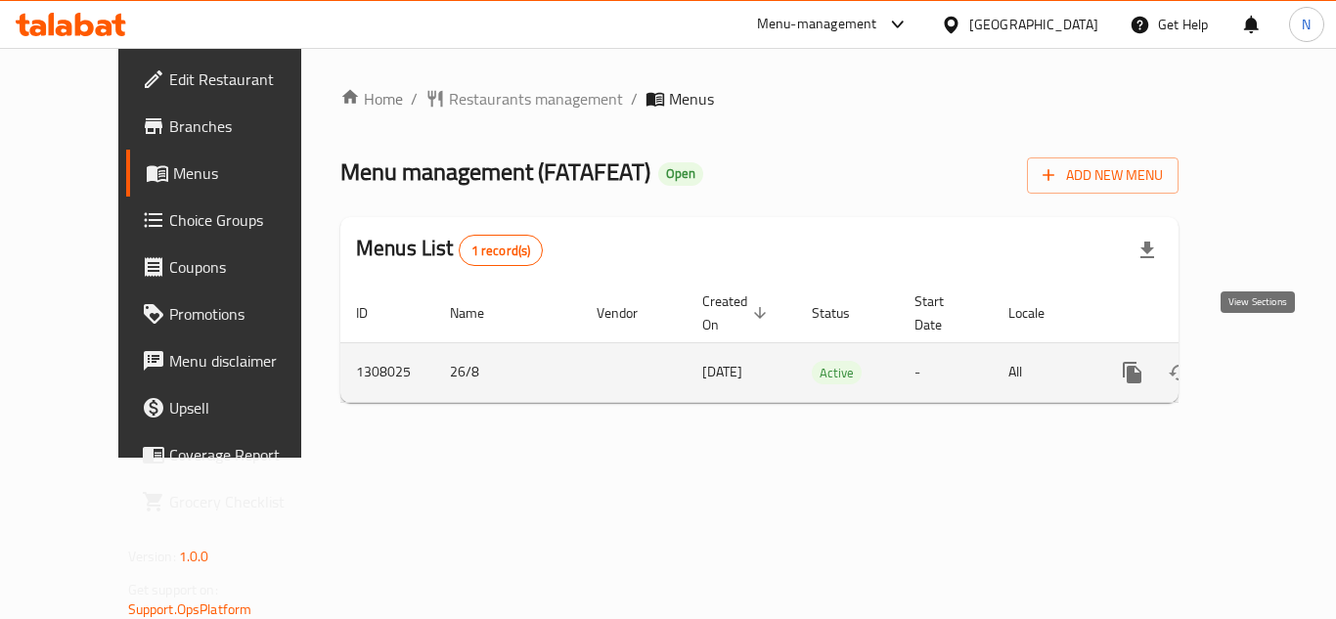
click at [1273, 359] on link "enhanced table" at bounding box center [1273, 372] width 47 height 47
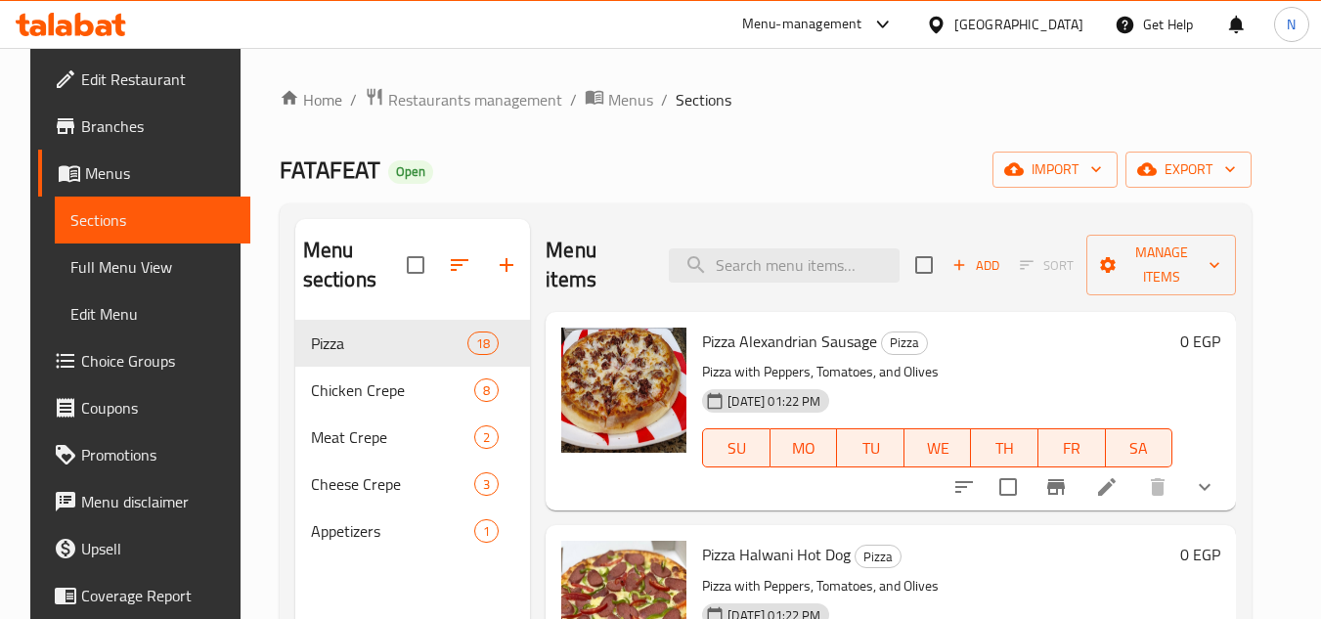
click at [1217, 498] on icon "show more" at bounding box center [1204, 486] width 23 height 23
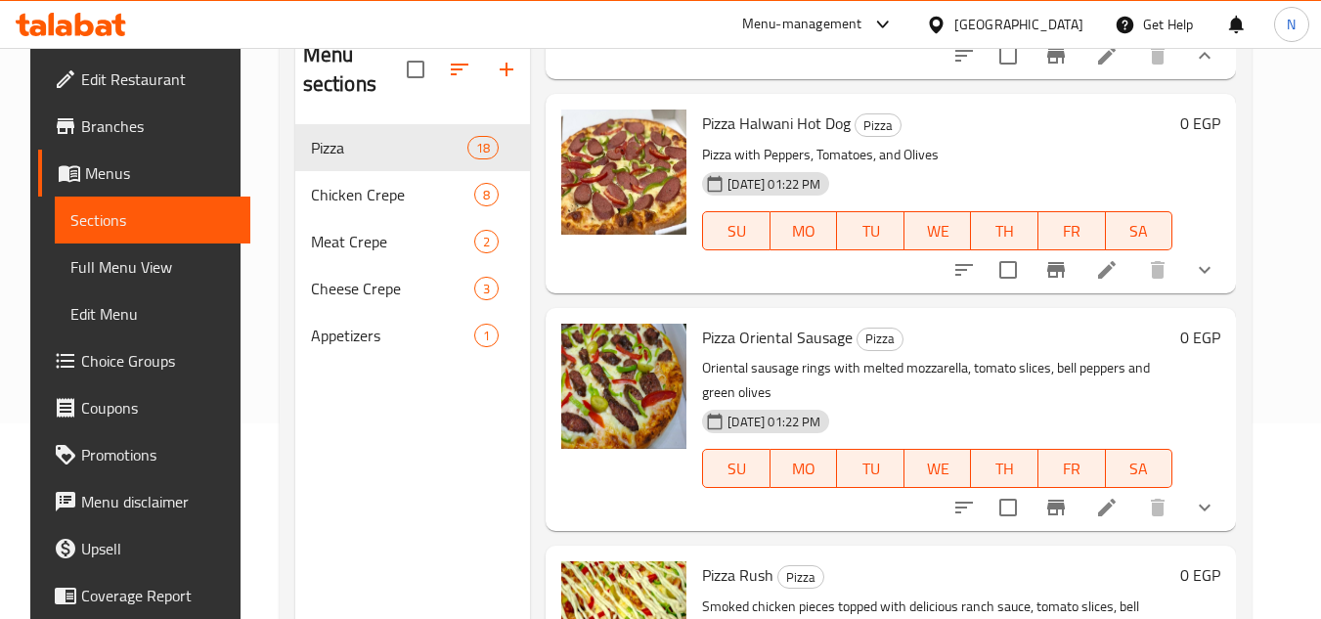
scroll to position [391, 0]
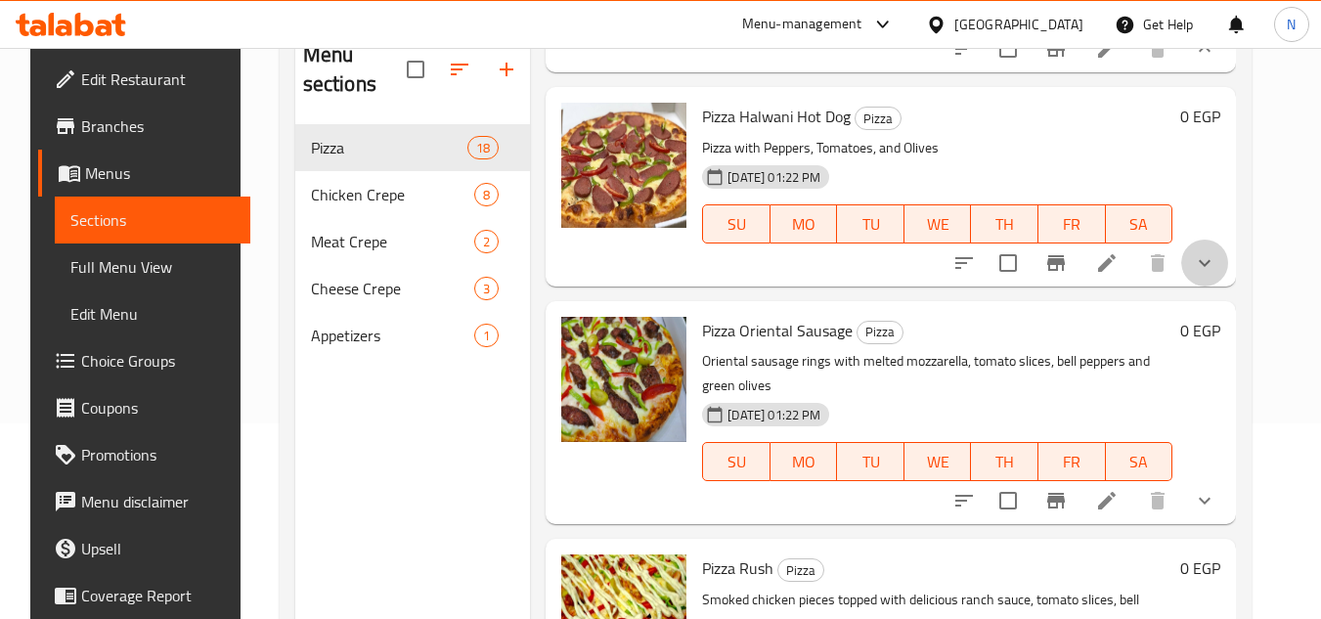
click at [1224, 287] on button "show more" at bounding box center [1205, 263] width 47 height 47
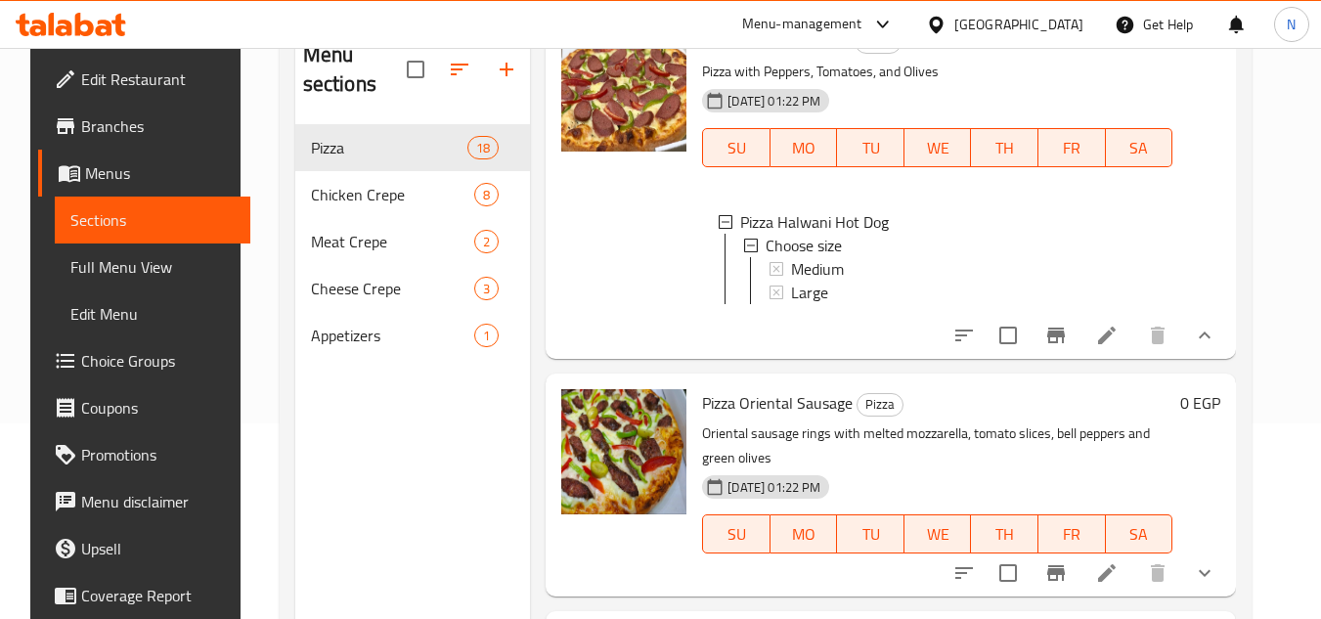
scroll to position [685, 0]
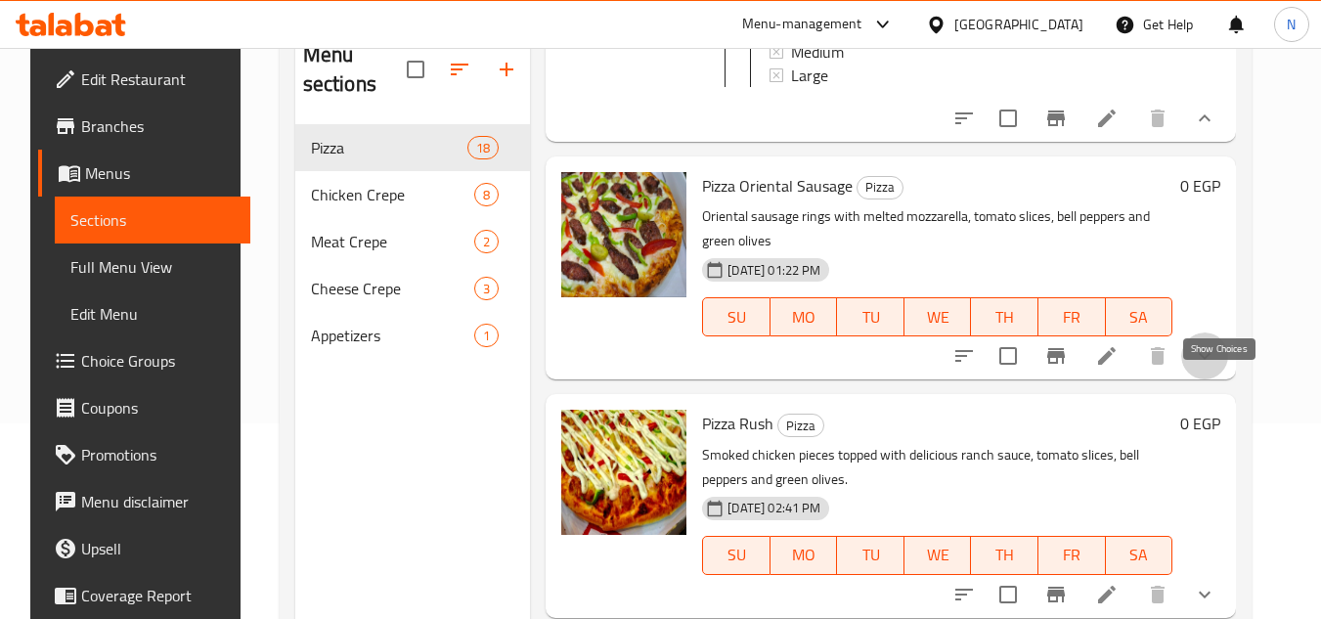
click at [1217, 368] on icon "show more" at bounding box center [1204, 355] width 23 height 23
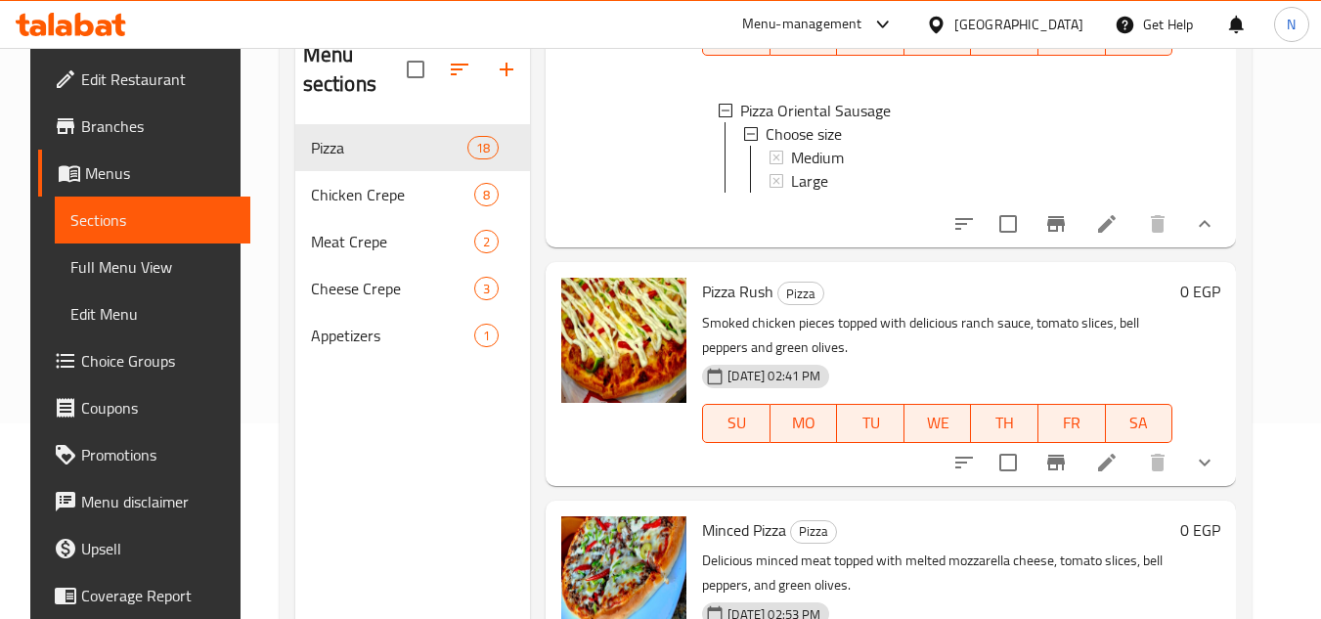
scroll to position [978, 0]
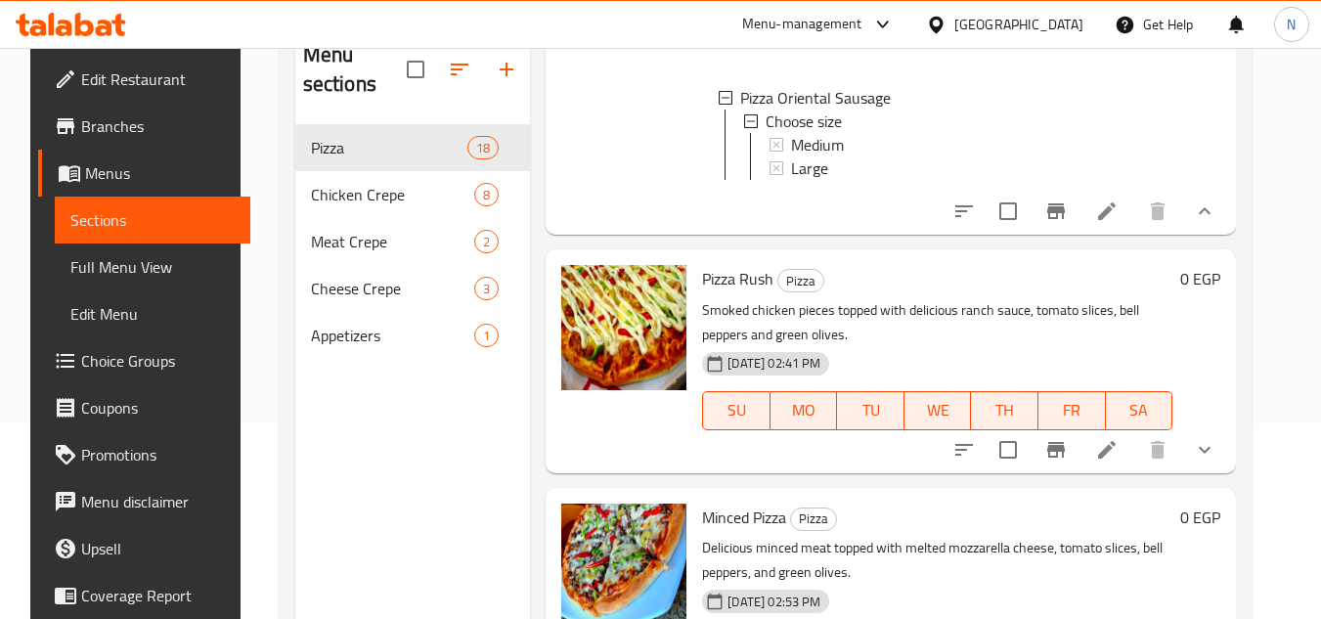
click at [1219, 473] on button "show more" at bounding box center [1205, 449] width 47 height 47
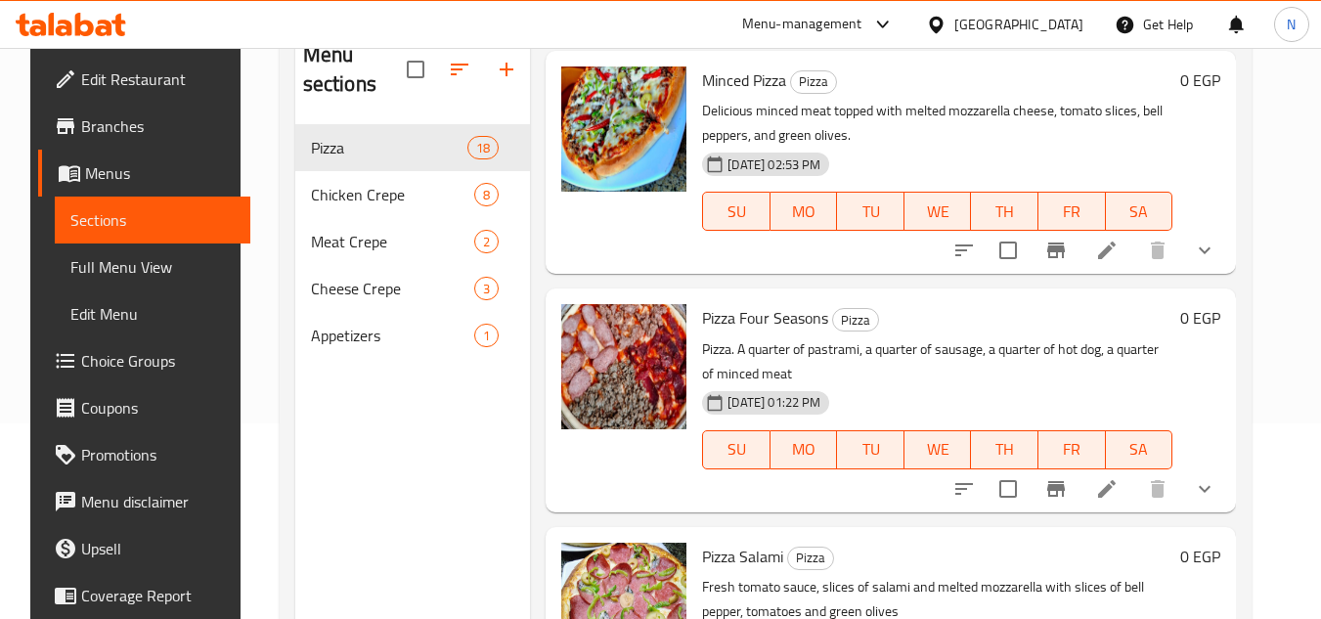
scroll to position [1565, 0]
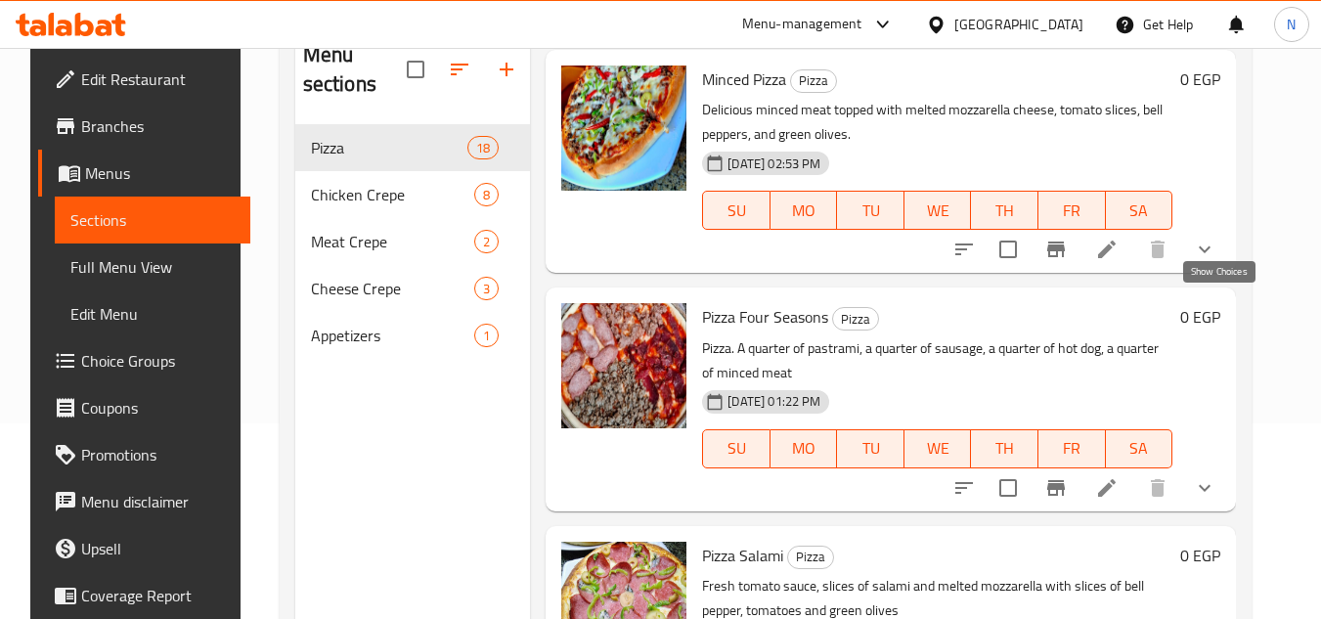
click at [1211, 253] on icon "show more" at bounding box center [1205, 249] width 12 height 7
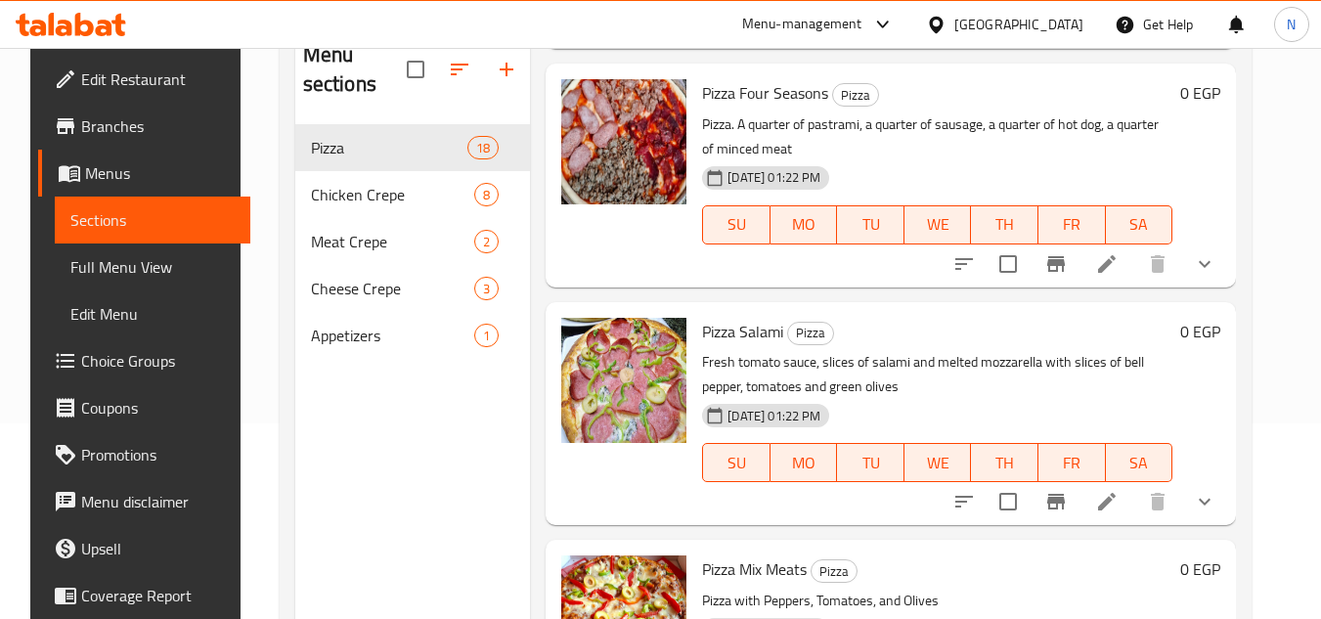
scroll to position [1956, 0]
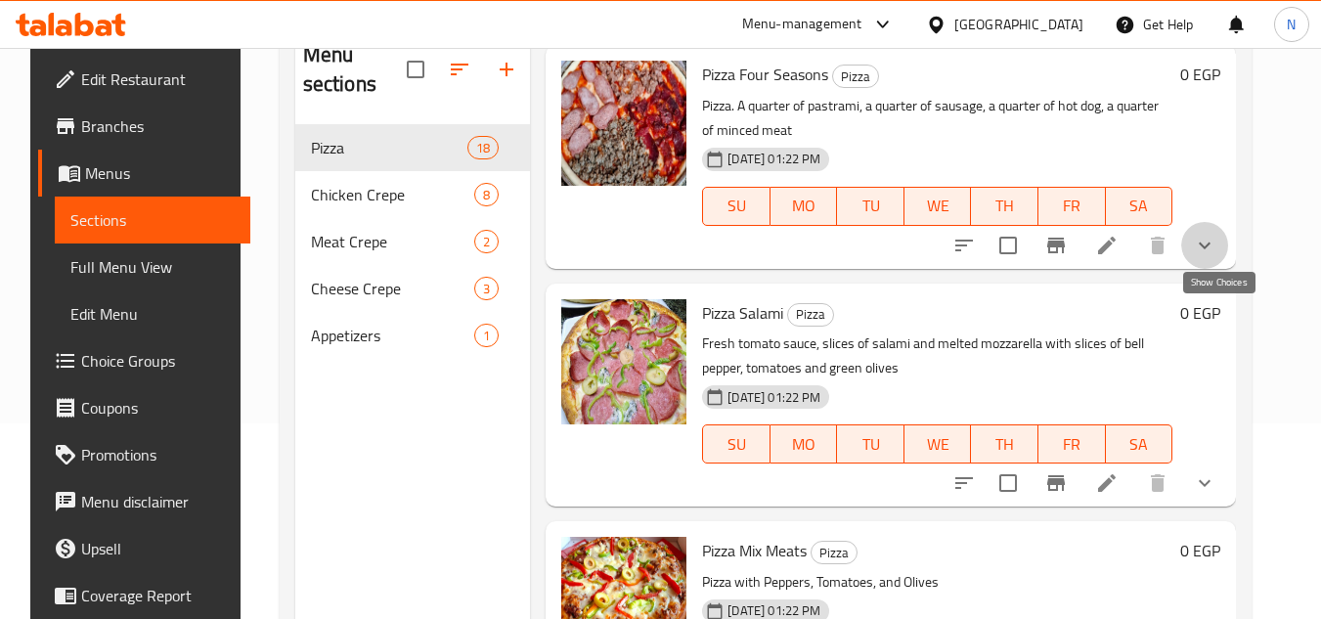
click at [1211, 248] on icon "show more" at bounding box center [1205, 245] width 12 height 7
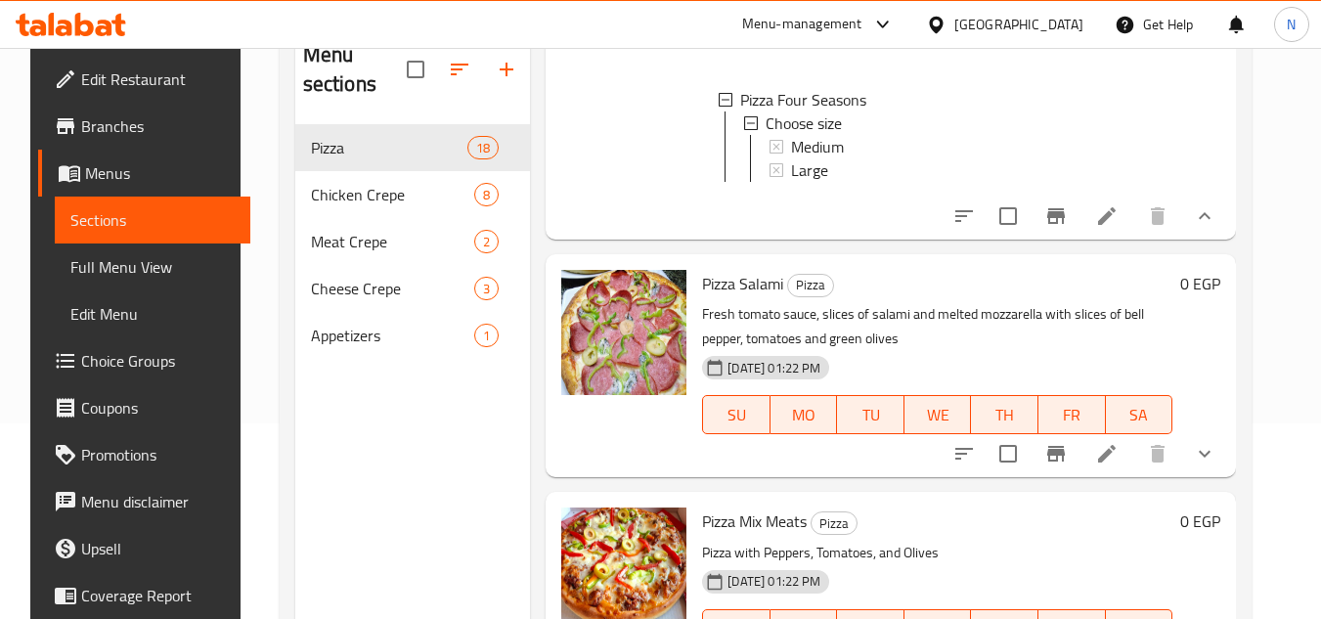
scroll to position [2250, 0]
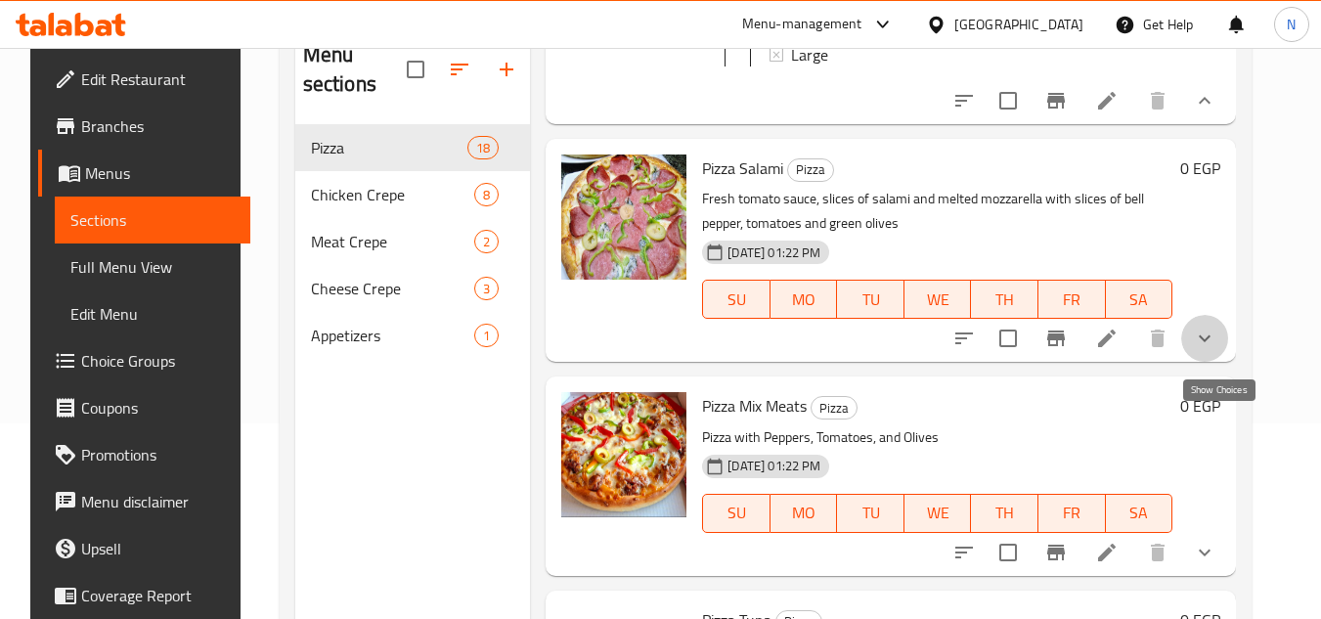
click at [1217, 350] on icon "show more" at bounding box center [1204, 338] width 23 height 23
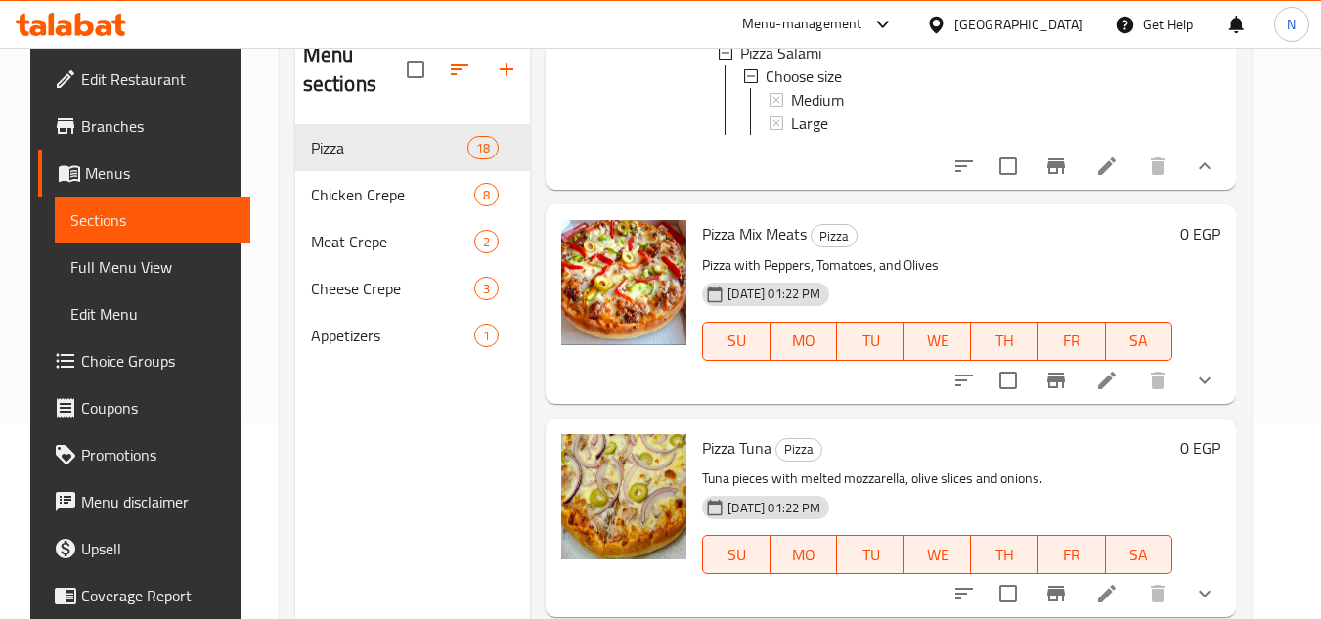
scroll to position [2641, 0]
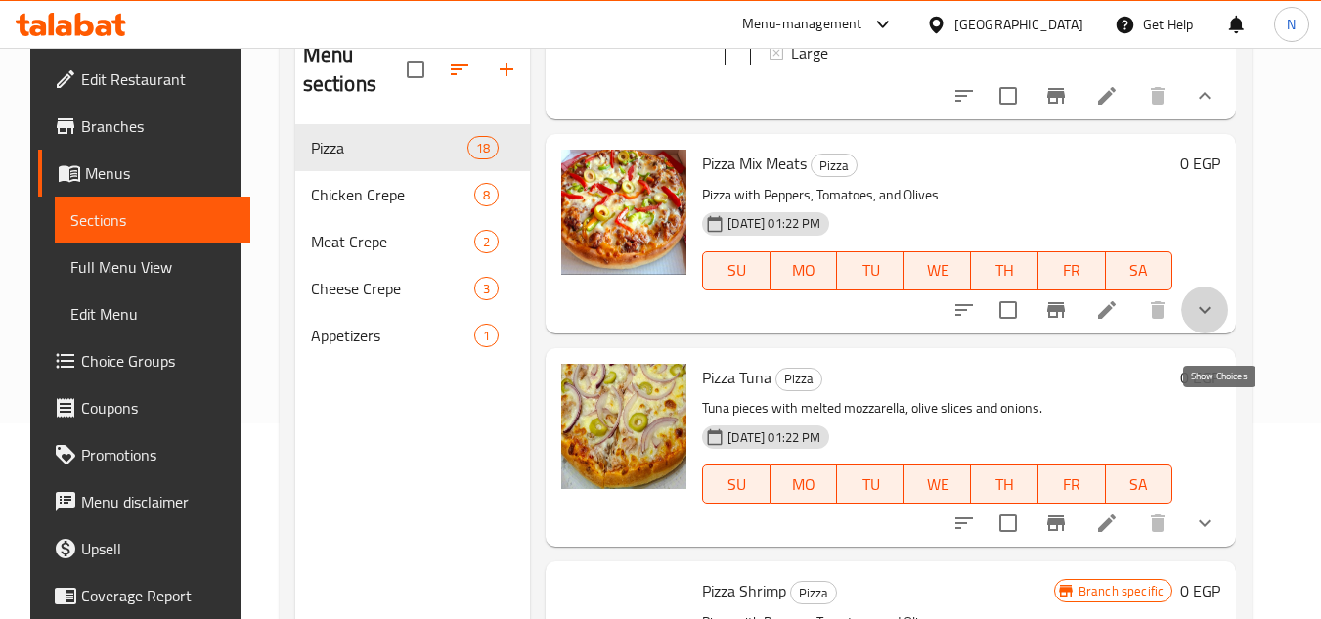
click at [1211, 313] on icon "show more" at bounding box center [1205, 309] width 12 height 7
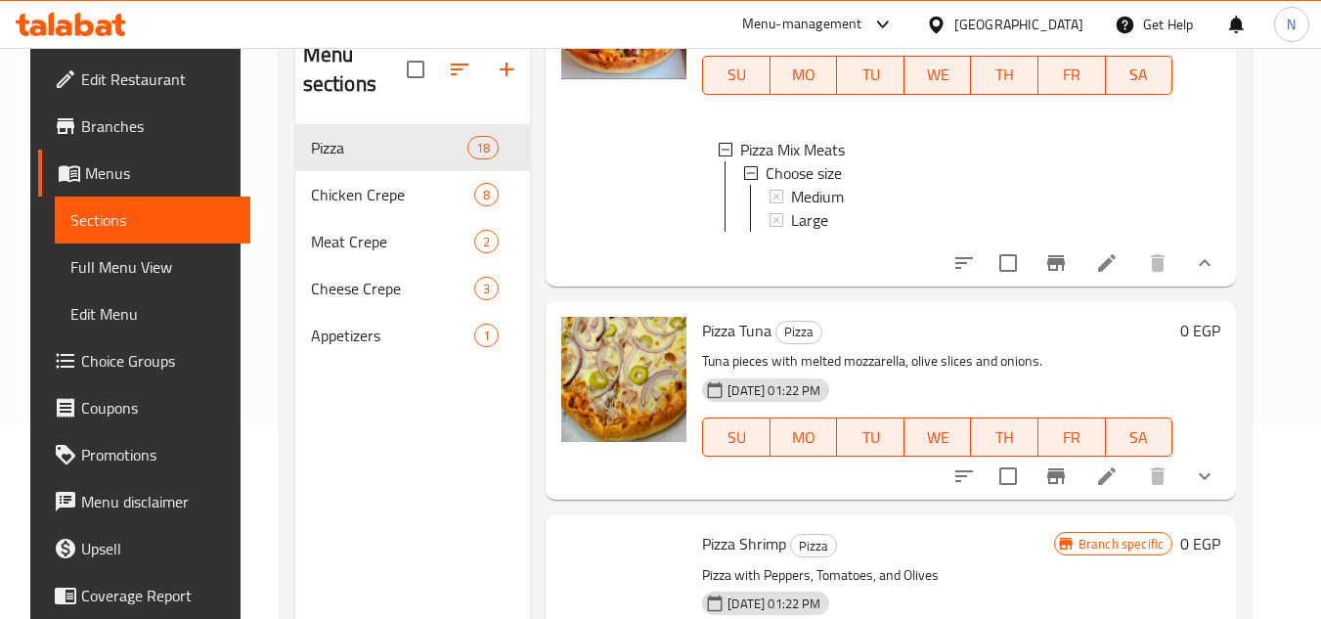
scroll to position [3032, 0]
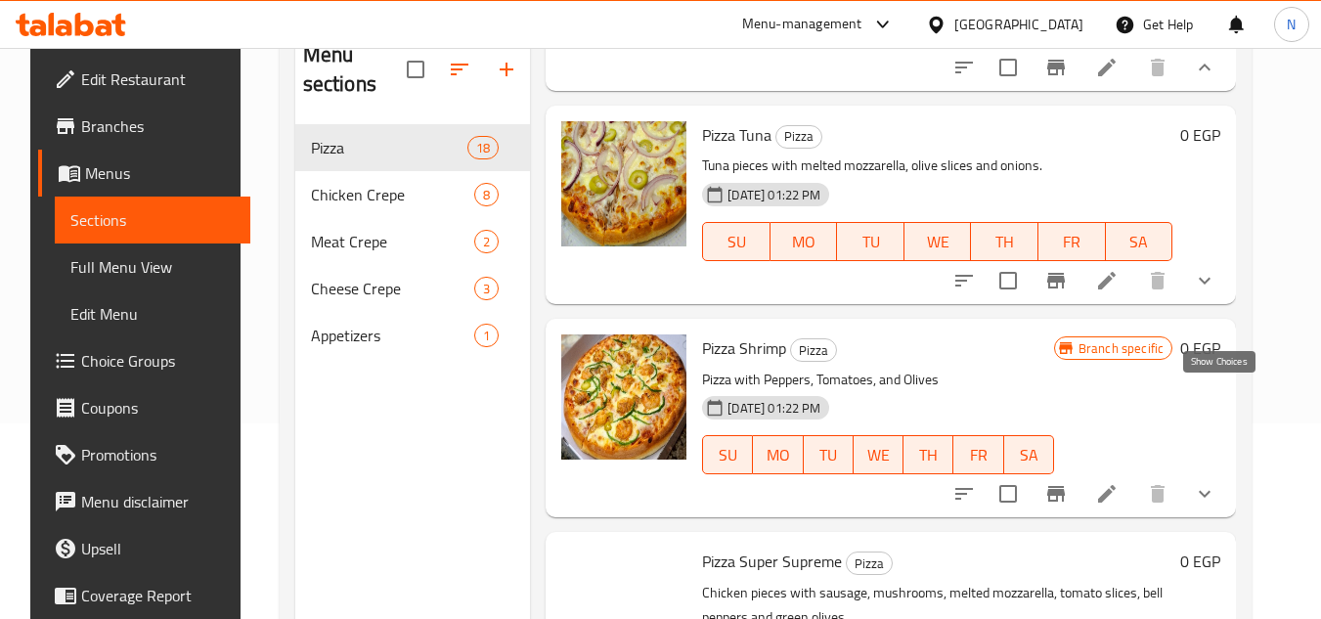
click at [1217, 292] on icon "show more" at bounding box center [1204, 280] width 23 height 23
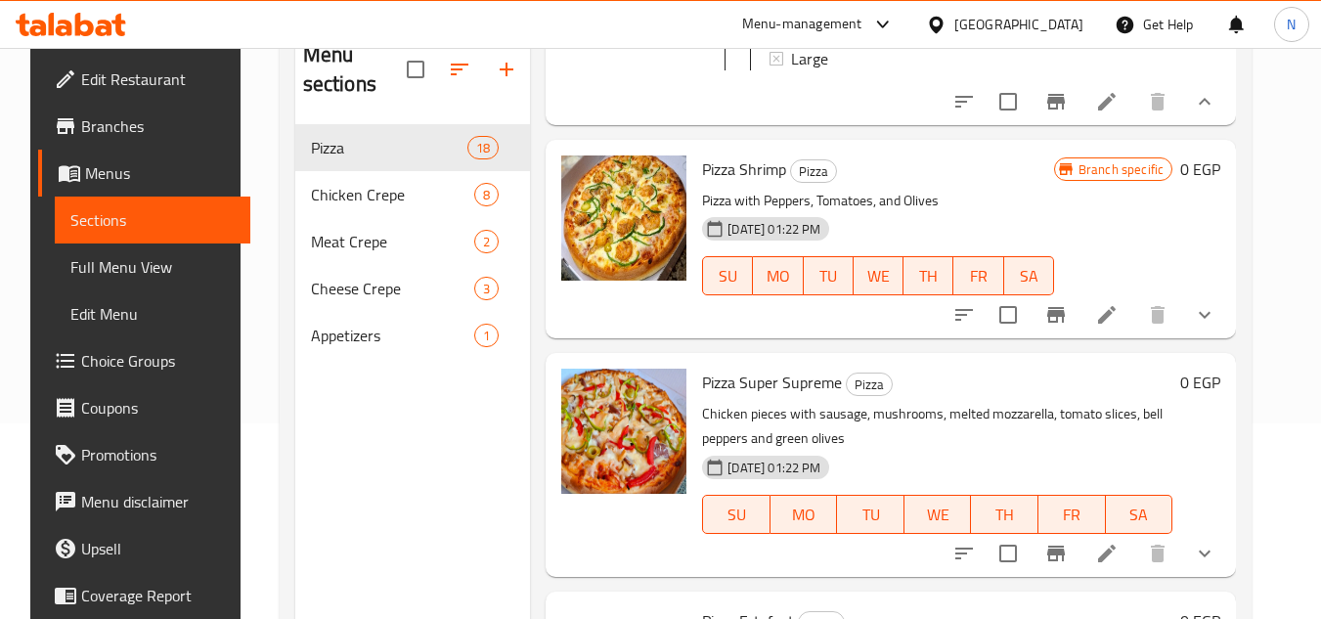
scroll to position [3423, 0]
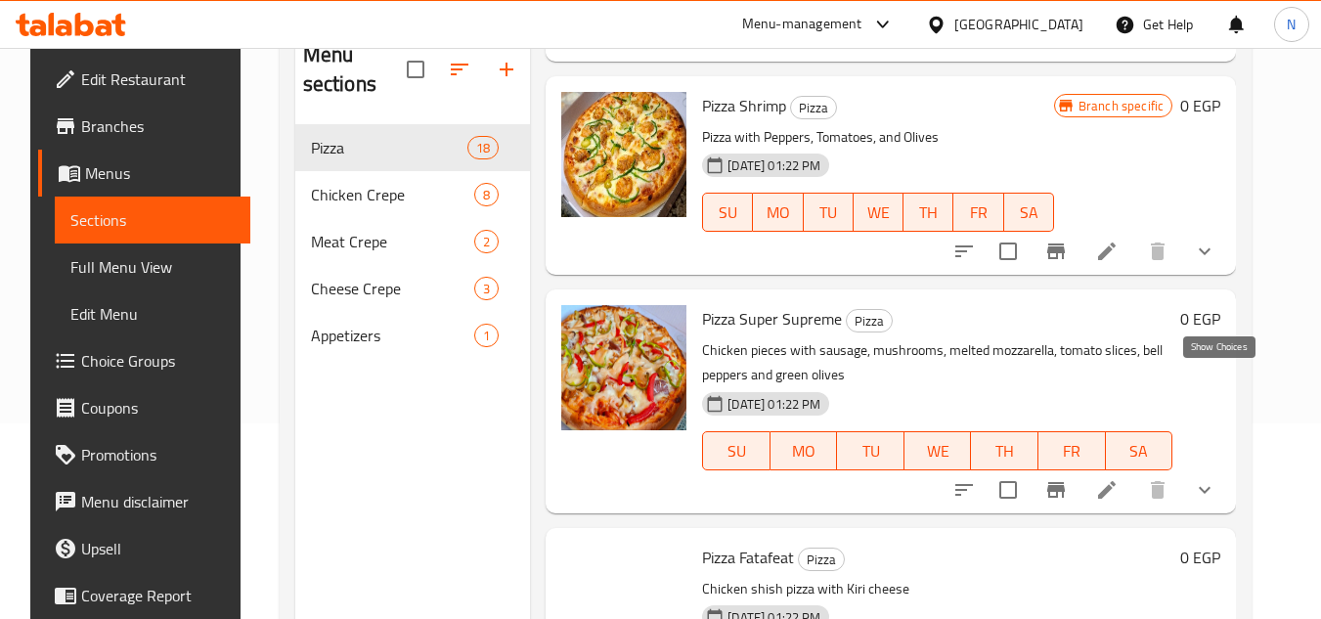
click at [1215, 263] on icon "show more" at bounding box center [1204, 251] width 23 height 23
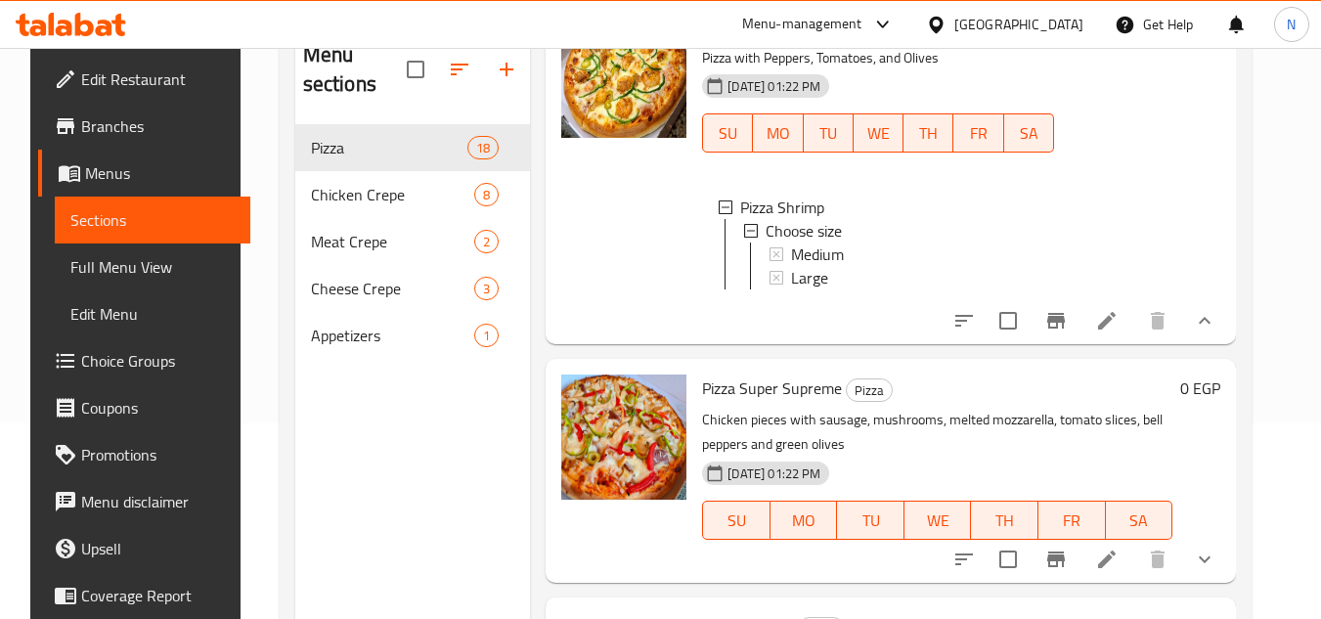
scroll to position [3717, 0]
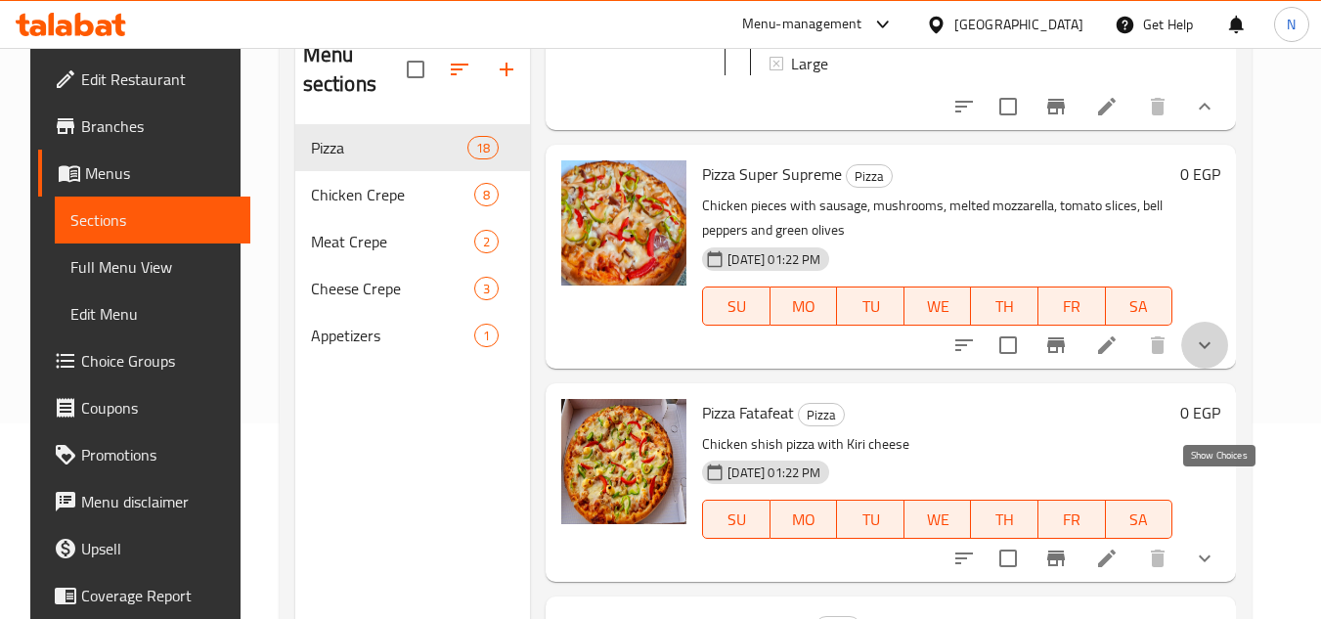
click at [1217, 357] on icon "show more" at bounding box center [1204, 345] width 23 height 23
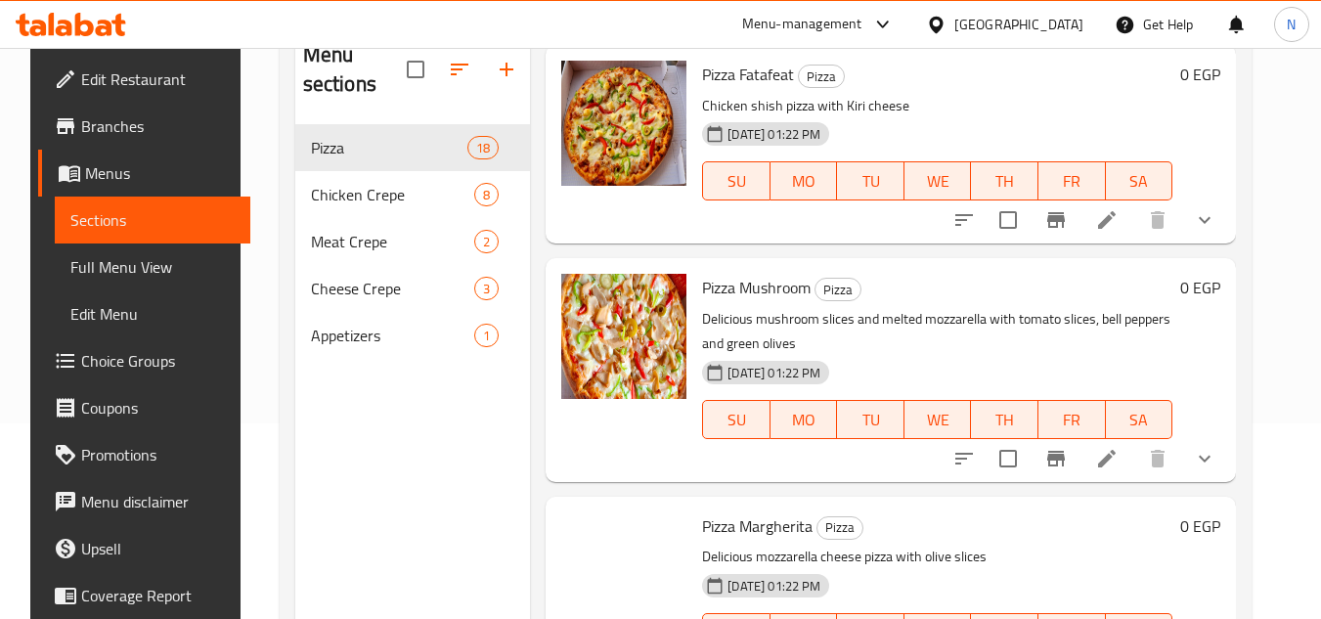
scroll to position [4206, 0]
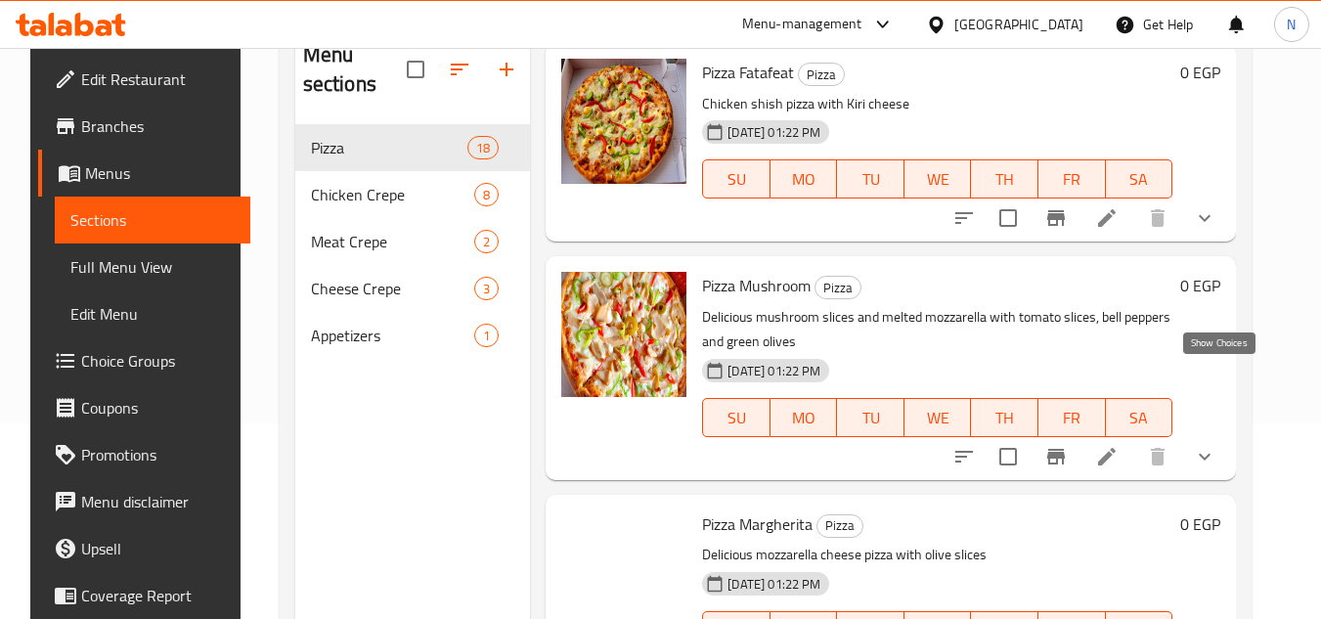
click at [1217, 230] on icon "show more" at bounding box center [1204, 217] width 23 height 23
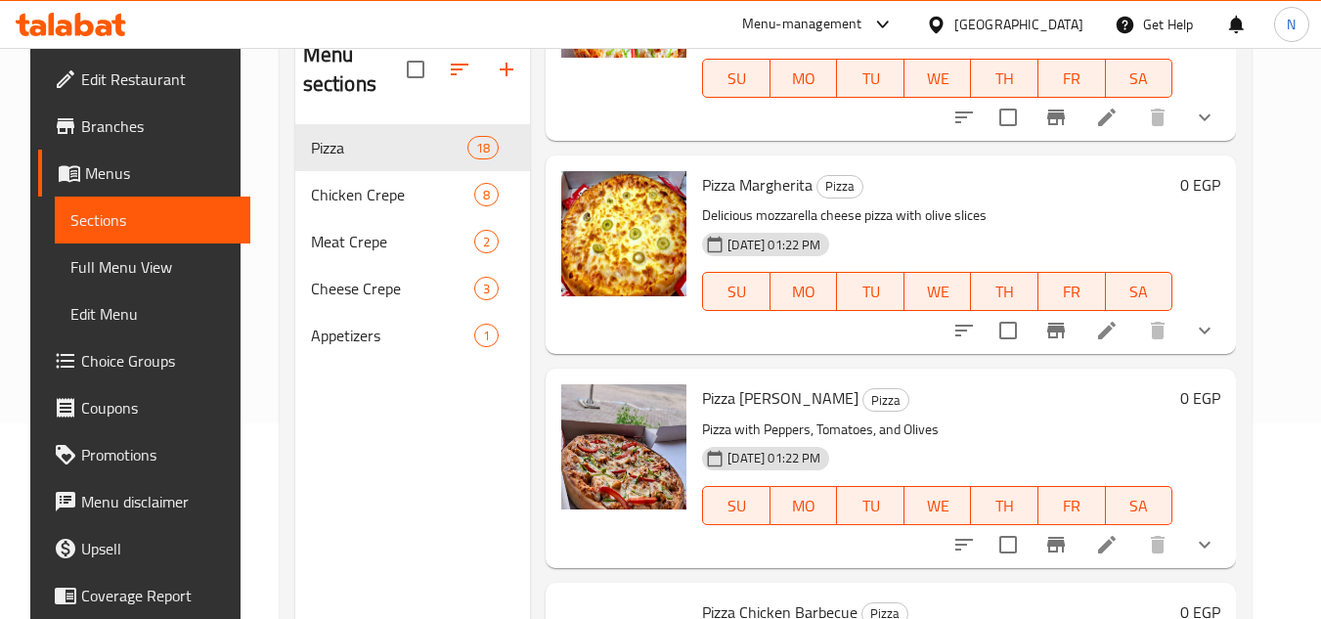
scroll to position [4695, 0]
click at [1222, 140] on button "show more" at bounding box center [1205, 116] width 47 height 47
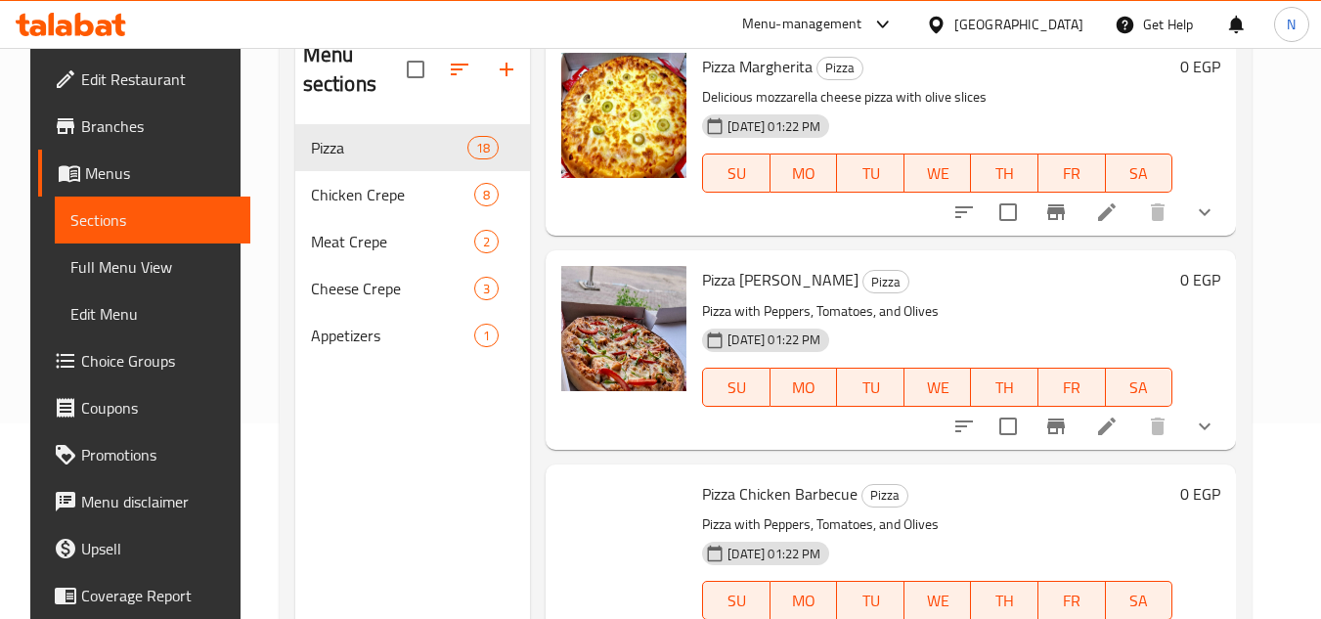
scroll to position [4988, 0]
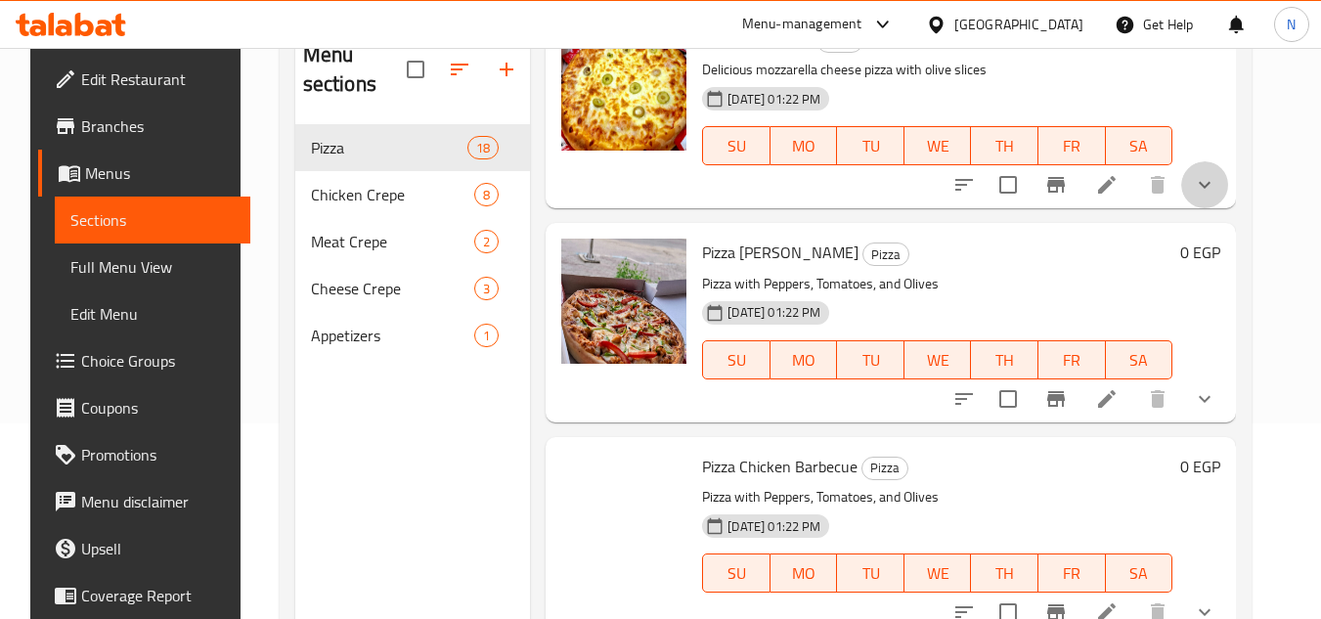
click at [1217, 197] on icon "show more" at bounding box center [1204, 184] width 23 height 23
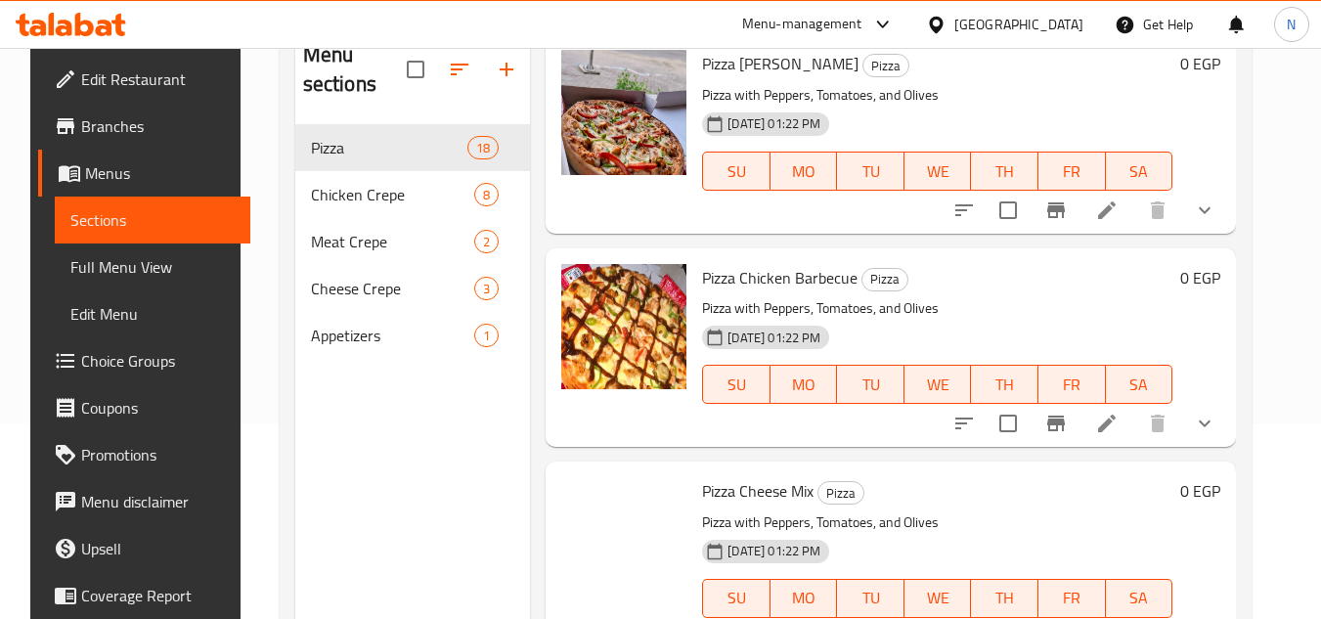
scroll to position [5380, 0]
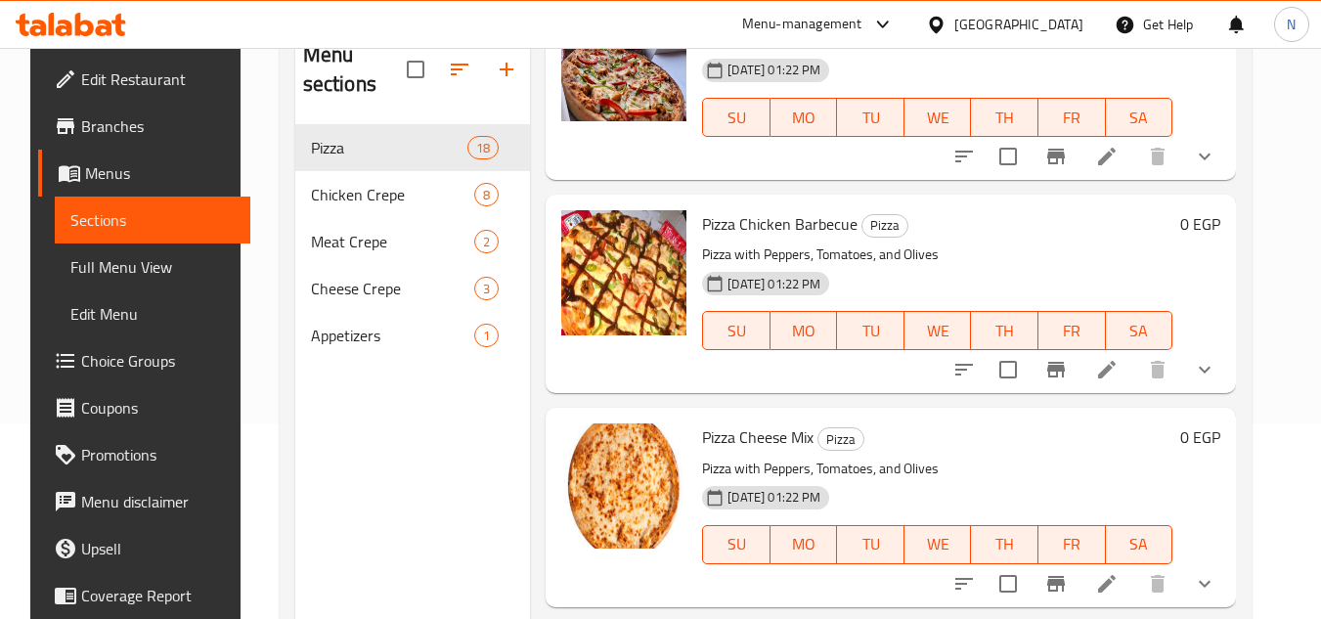
click at [1211, 159] on icon "show more" at bounding box center [1205, 156] width 12 height 7
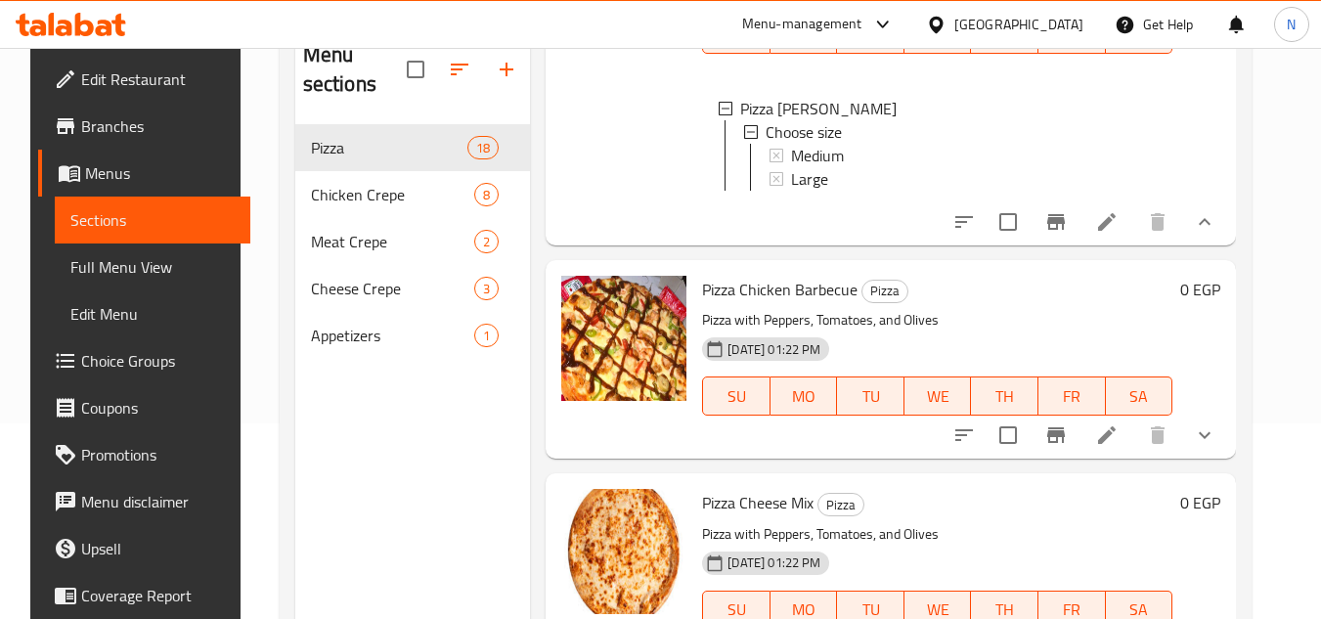
scroll to position [5771, 0]
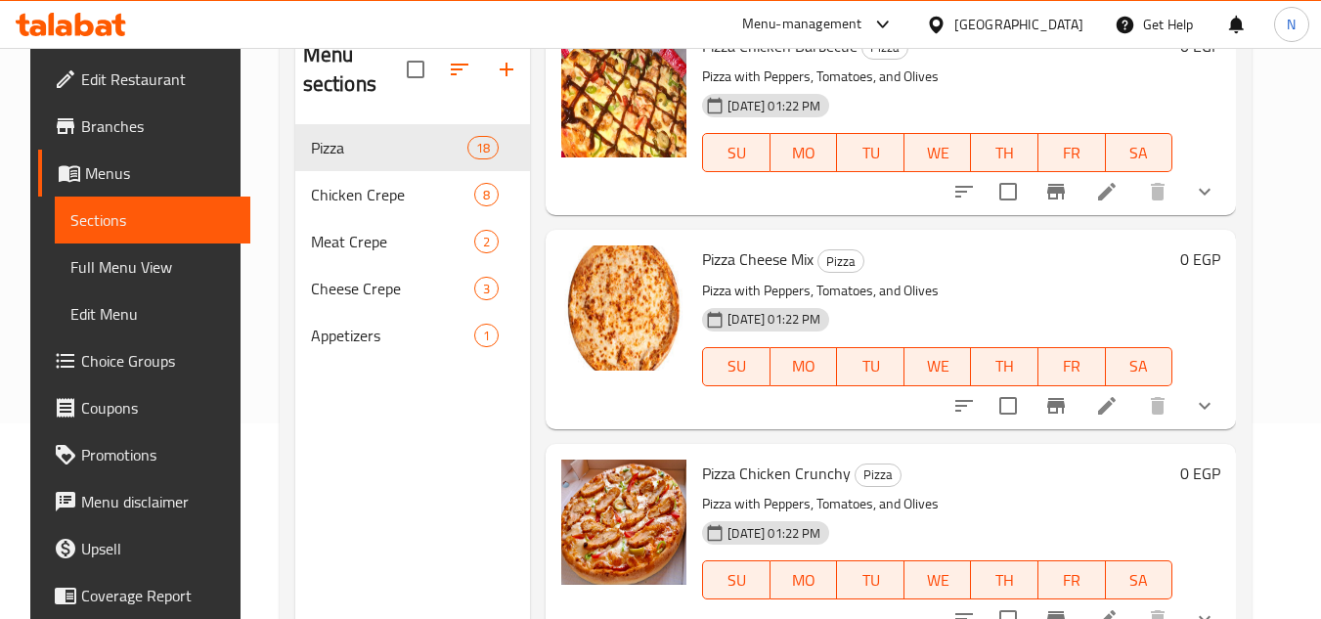
click at [1217, 203] on icon "show more" at bounding box center [1204, 191] width 23 height 23
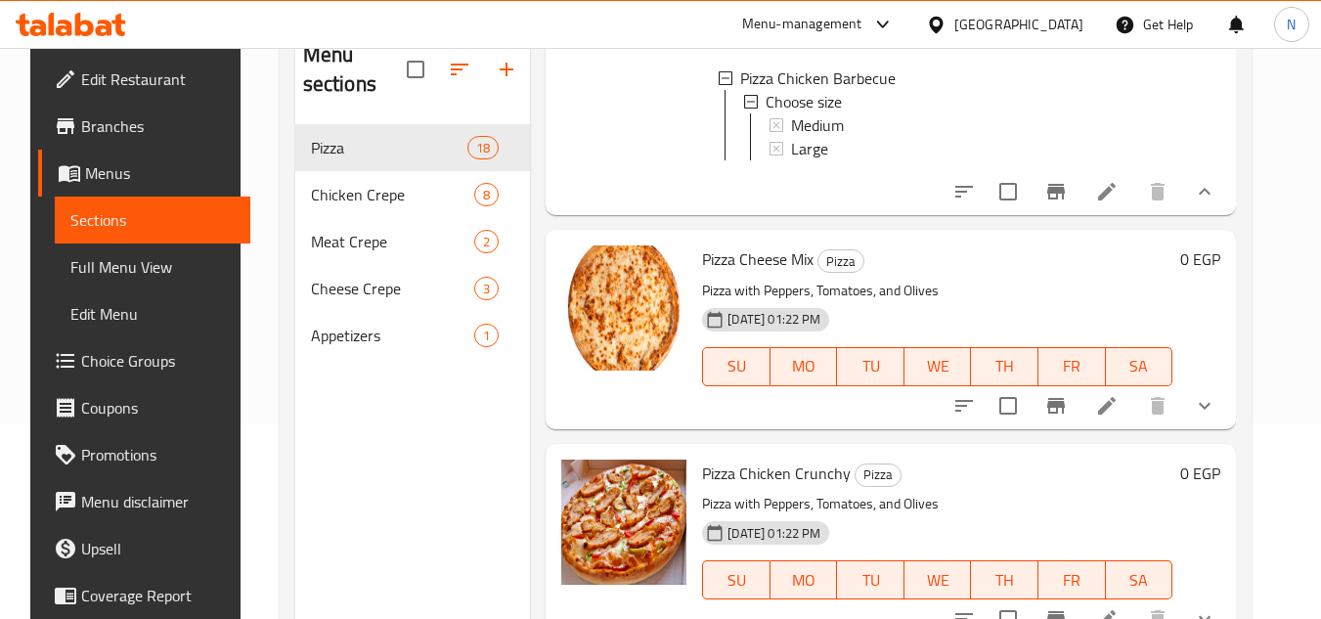
scroll to position [6090, 0]
click at [1217, 404] on icon "show more" at bounding box center [1204, 405] width 23 height 23
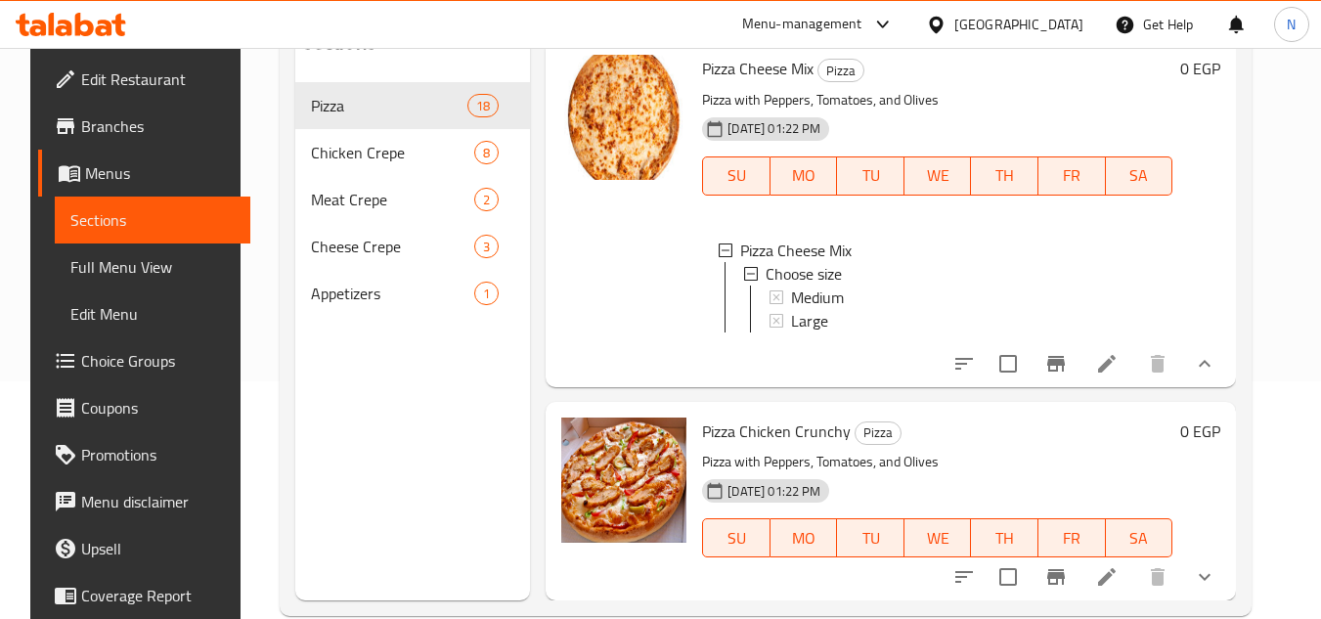
scroll to position [274, 0]
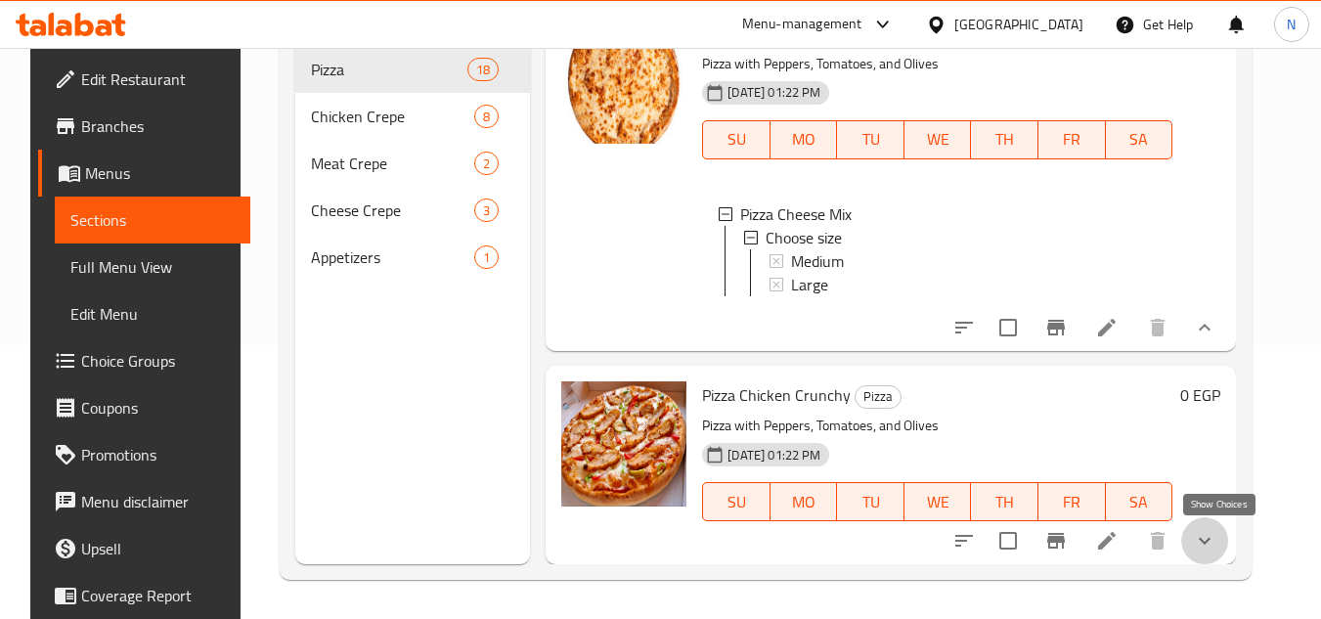
click at [1217, 541] on icon "show more" at bounding box center [1204, 540] width 23 height 23
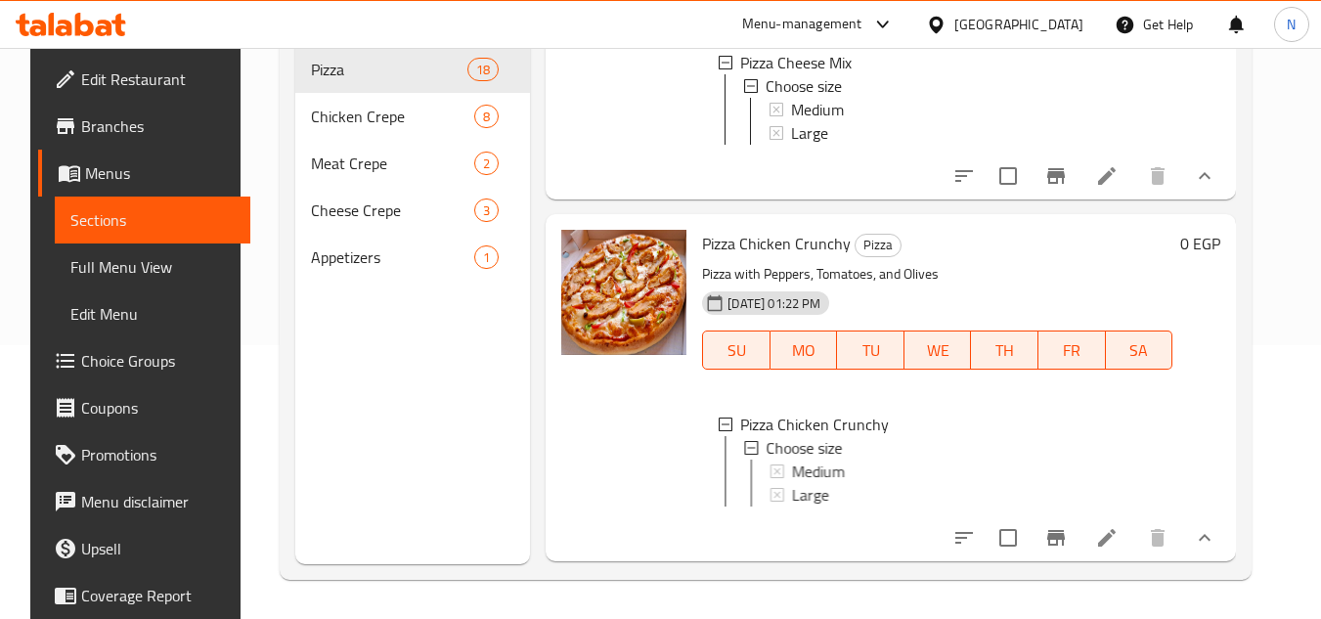
scroll to position [6416, 0]
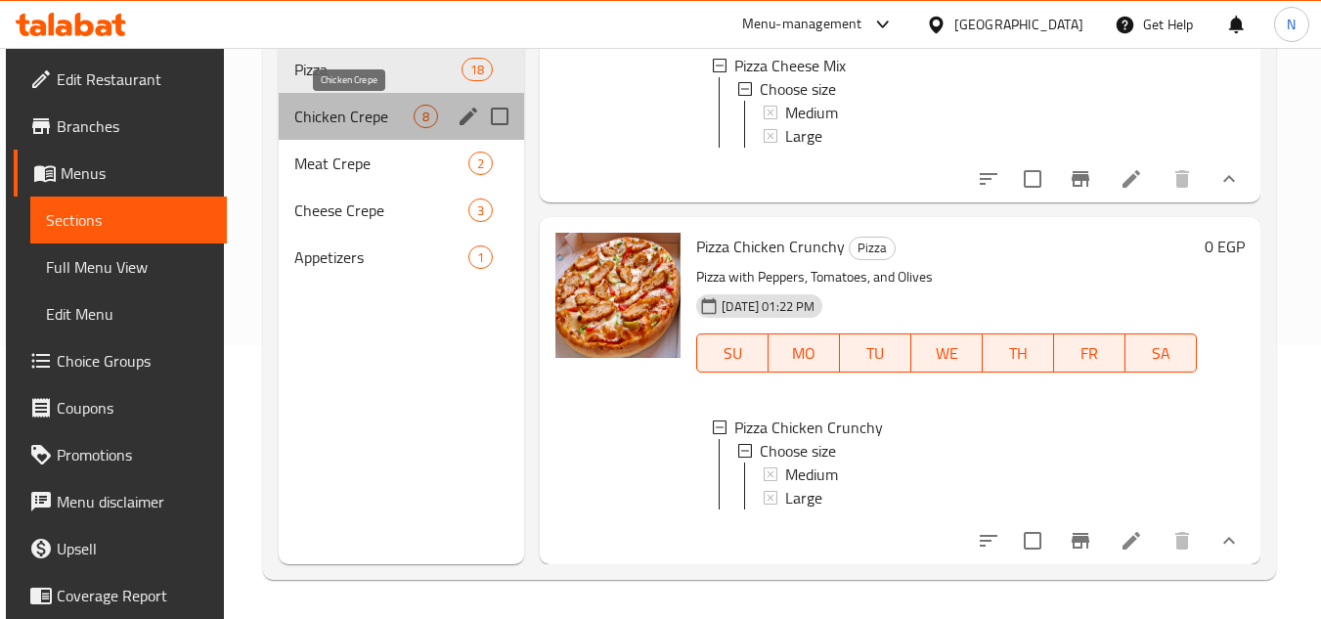
drag, startPoint x: 368, startPoint y: 120, endPoint x: 405, endPoint y: 154, distance: 49.9
click at [367, 121] on span "Chicken Crepe" at bounding box center [353, 116] width 119 height 23
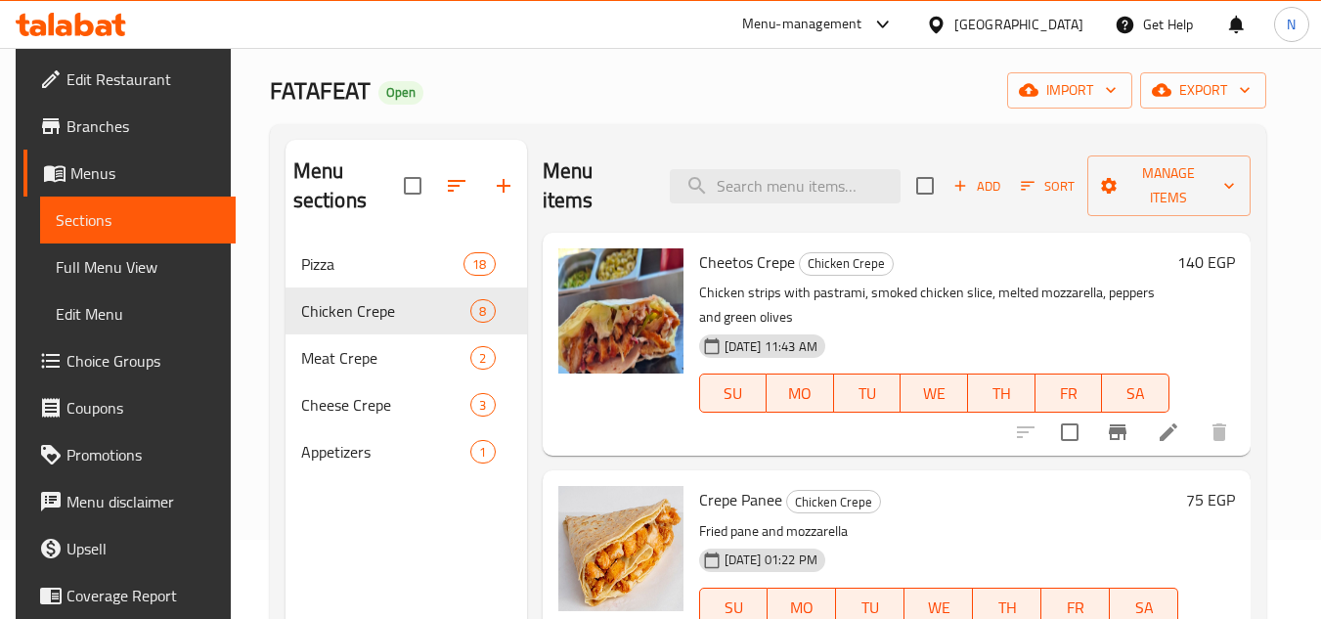
scroll to position [78, 0]
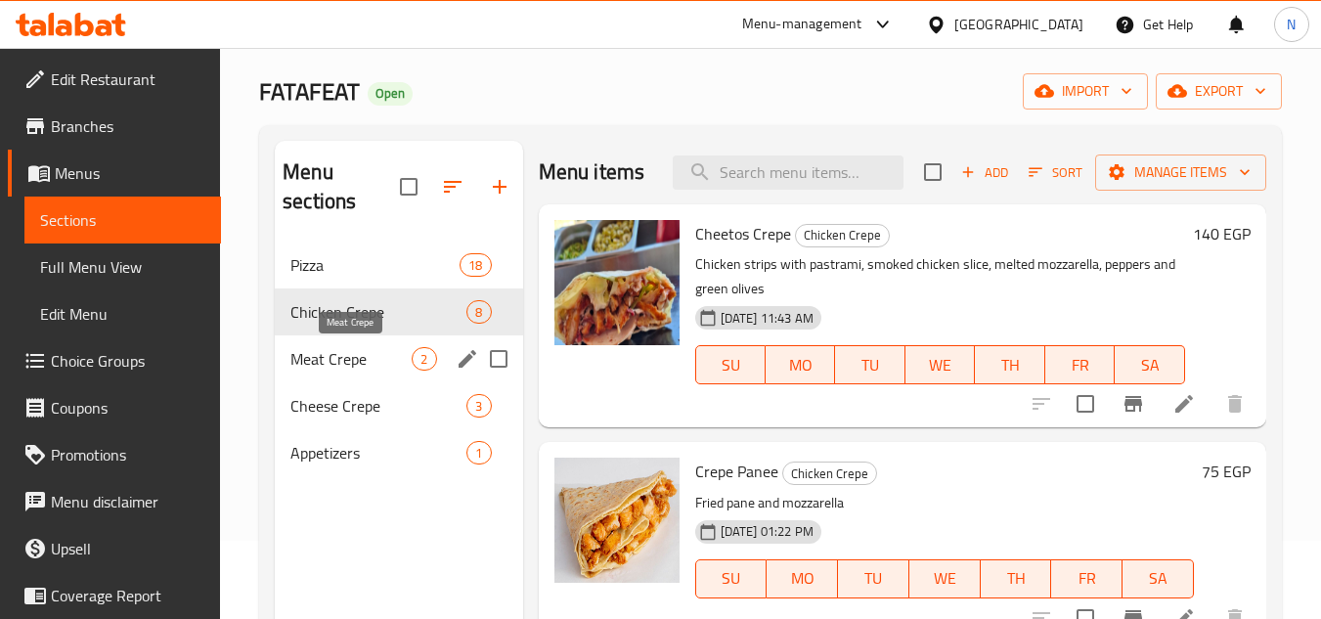
click at [343, 362] on span "Meat Crepe" at bounding box center [350, 358] width 121 height 23
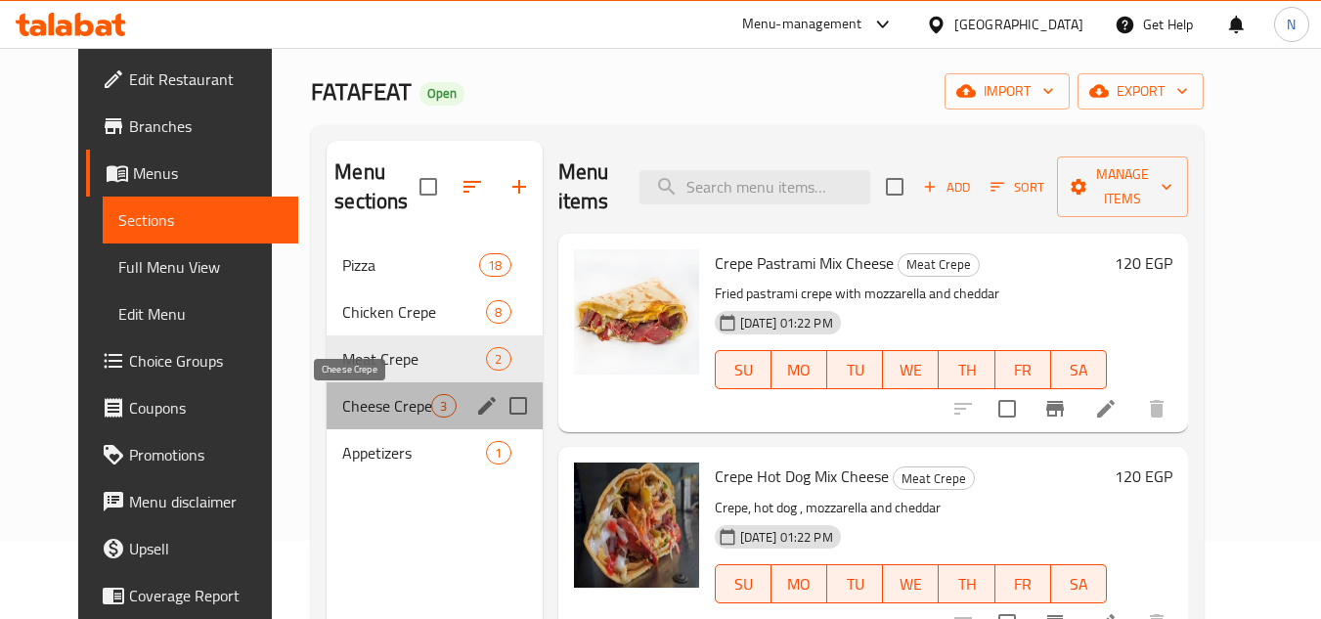
drag, startPoint x: 371, startPoint y: 412, endPoint x: 526, endPoint y: 429, distance: 156.5
click at [372, 412] on span "Cheese Crepe" at bounding box center [386, 405] width 89 height 23
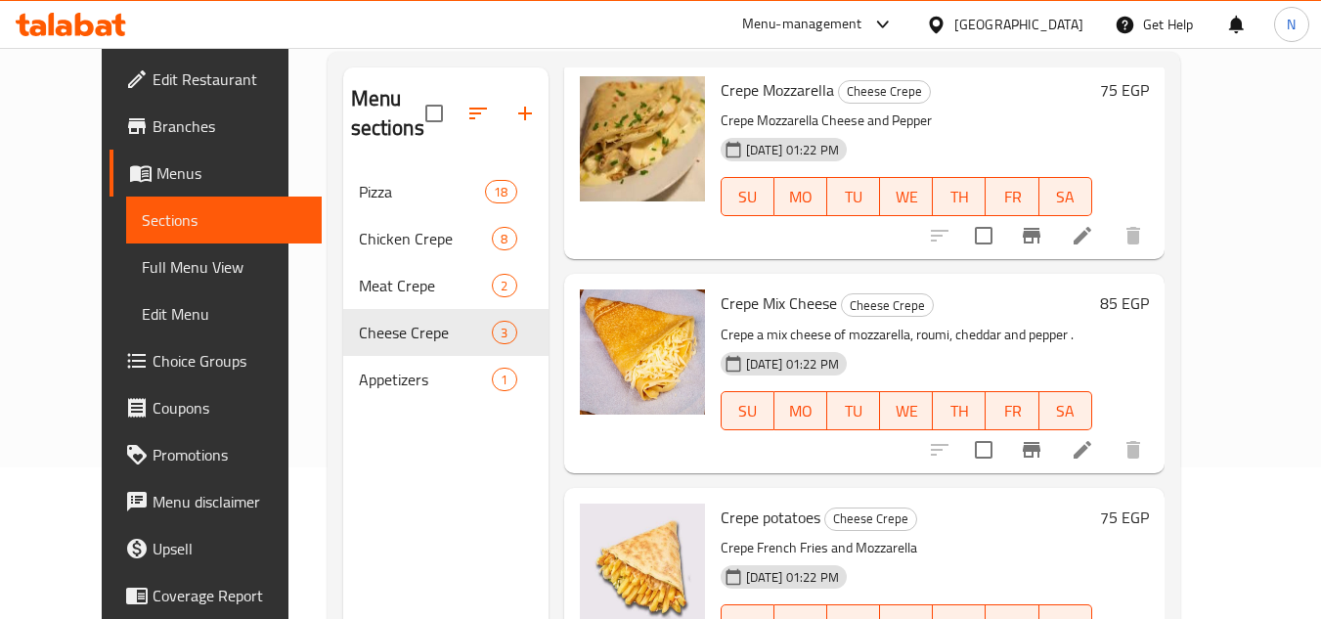
scroll to position [274, 0]
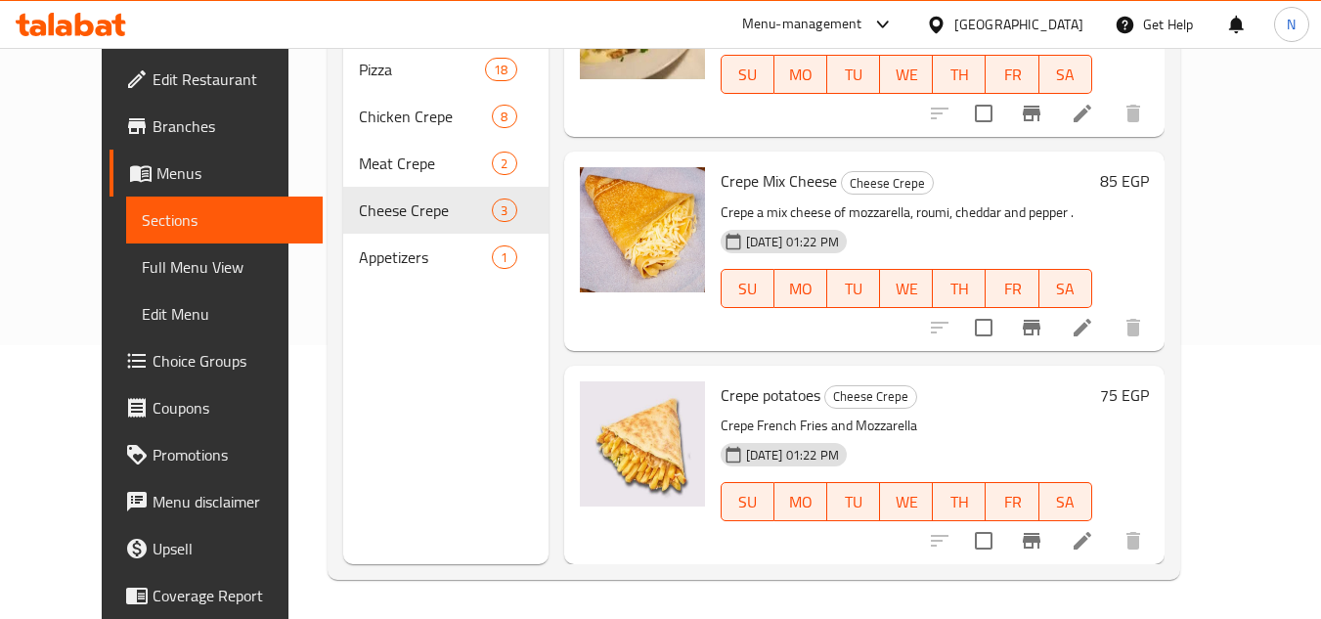
click at [153, 132] on span "Branches" at bounding box center [230, 125] width 155 height 23
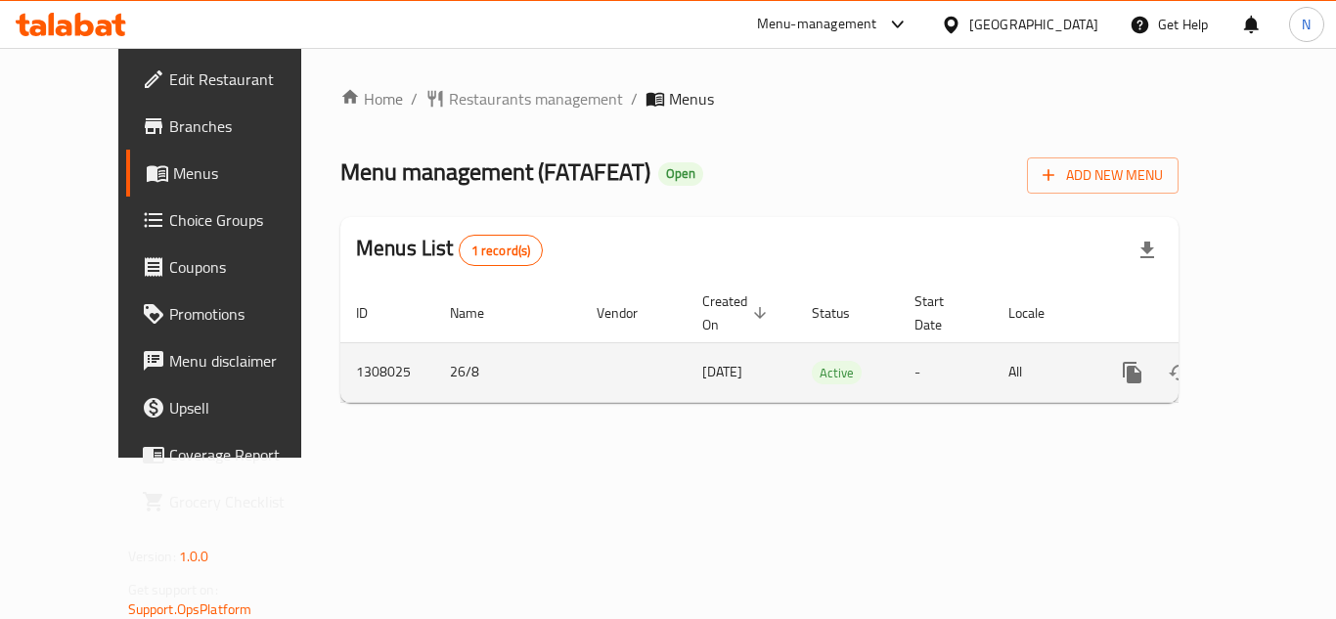
click at [1262, 361] on icon "enhanced table" at bounding box center [1273, 372] width 23 height 23
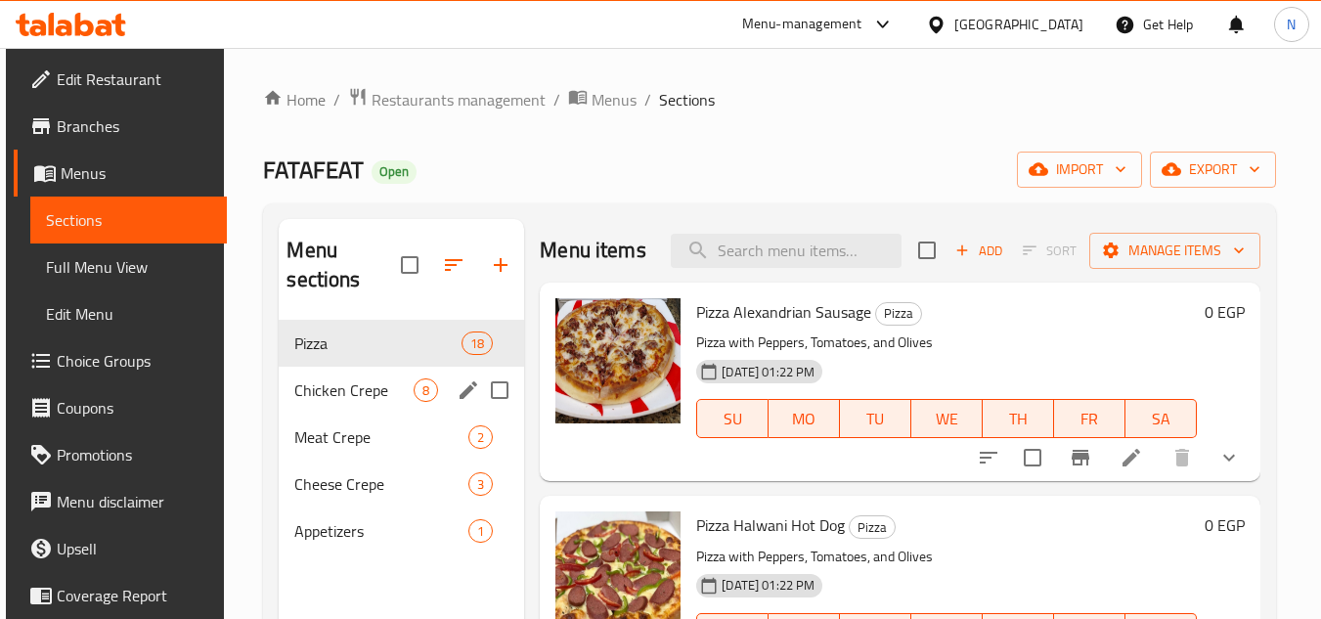
click at [367, 399] on span "Chicken Crepe" at bounding box center [353, 390] width 119 height 23
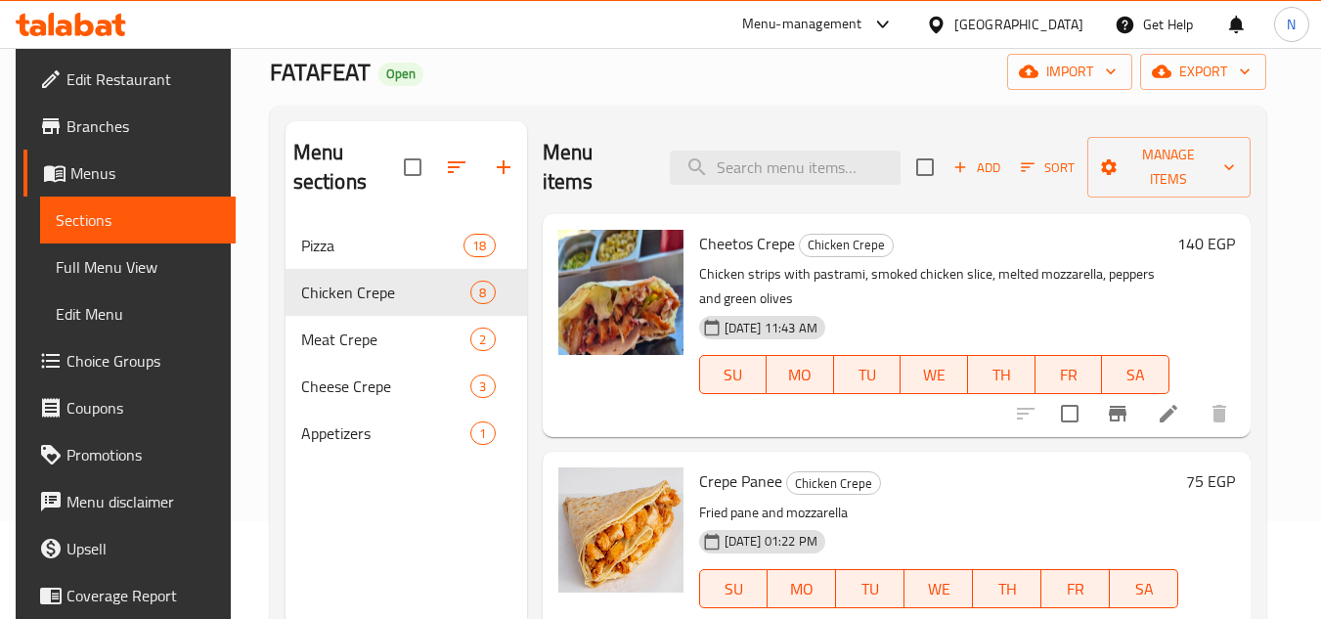
scroll to position [196, 0]
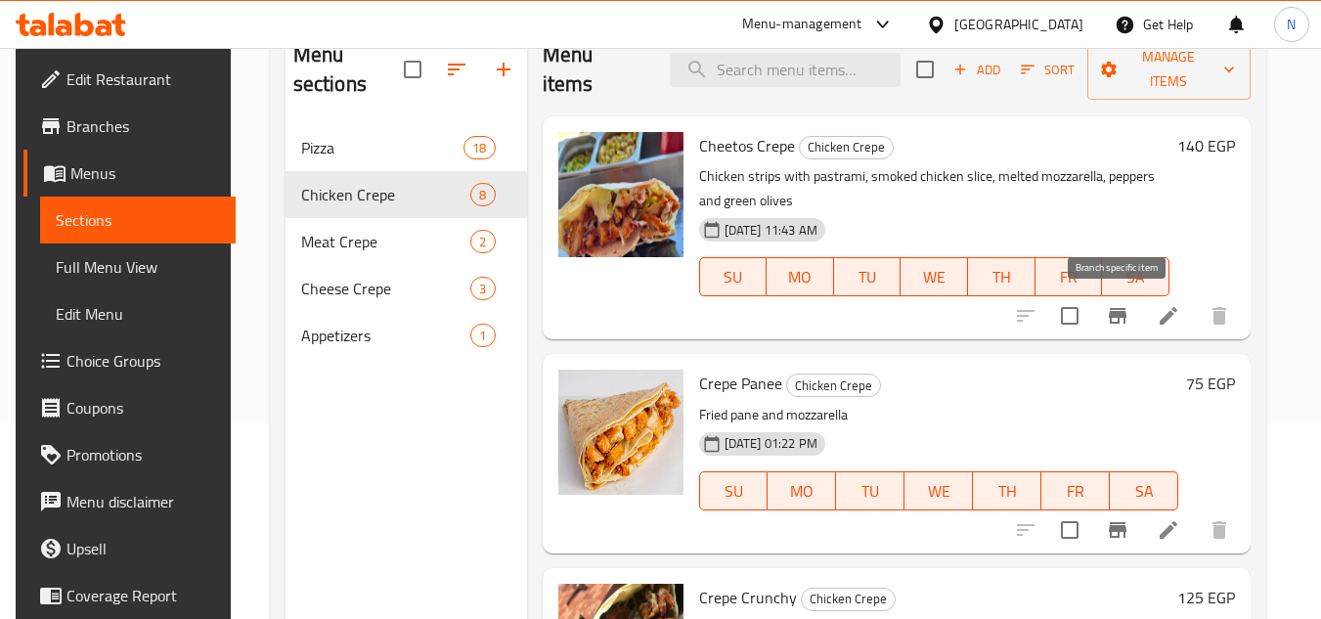
click at [1123, 316] on icon "Branch-specific-item" at bounding box center [1118, 316] width 18 height 16
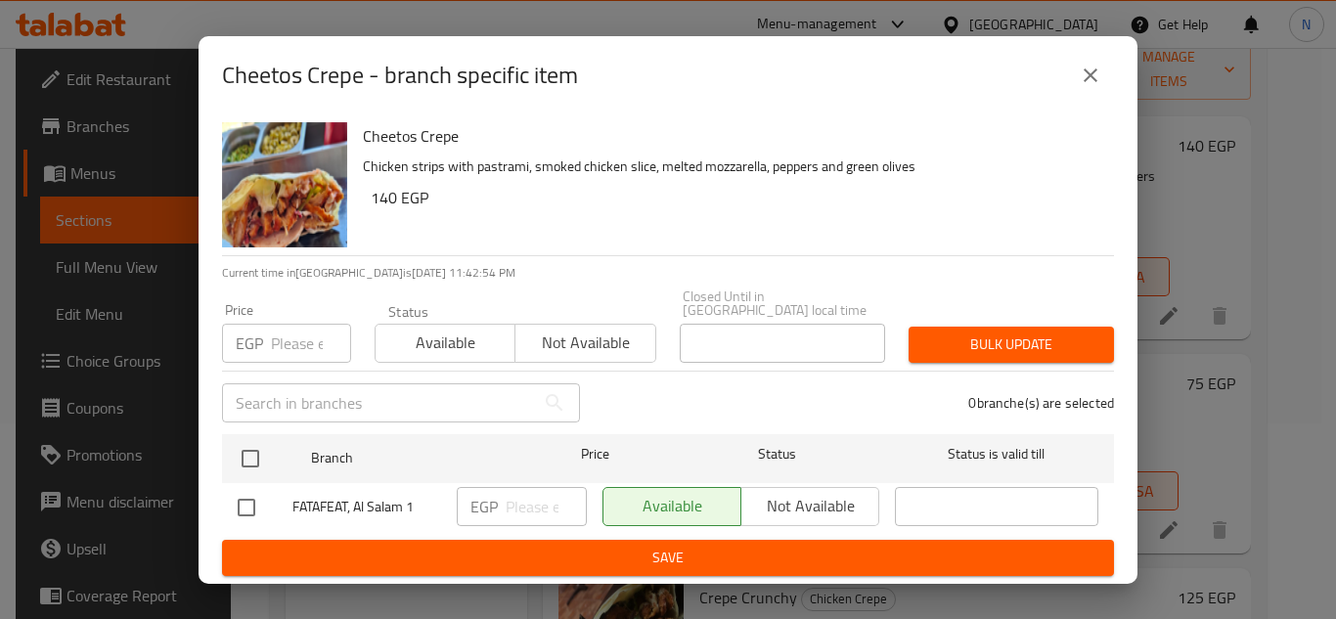
click at [1107, 88] on button "close" at bounding box center [1090, 75] width 47 height 47
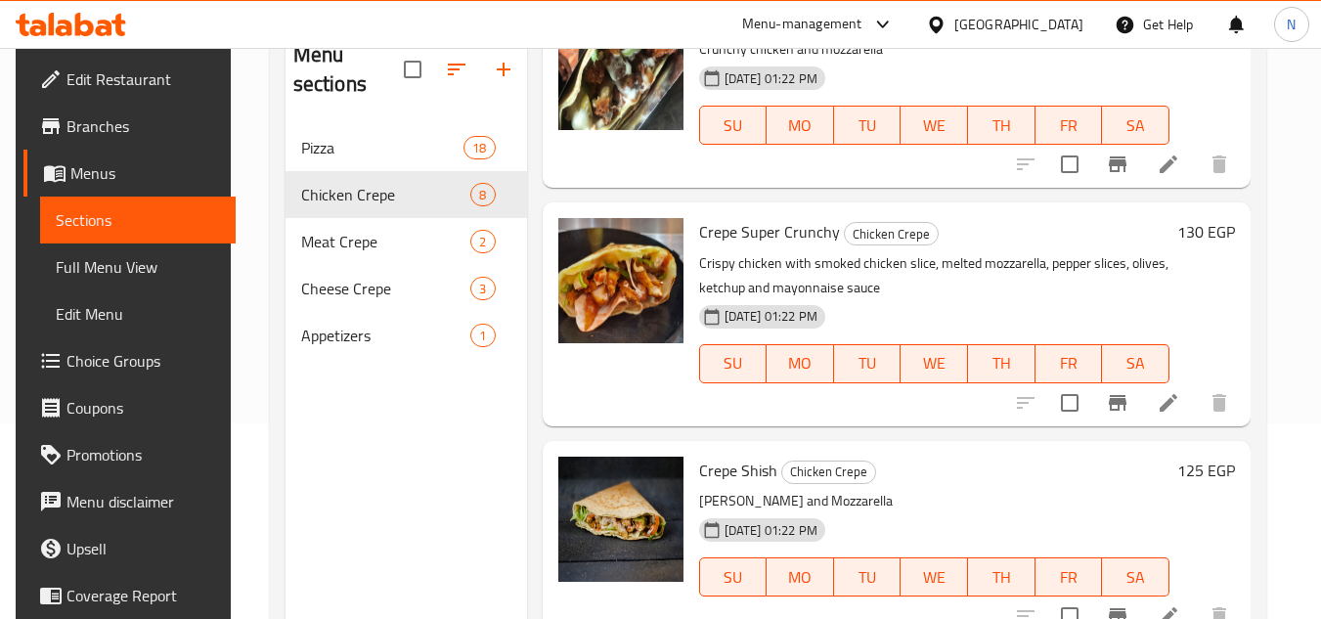
scroll to position [587, 0]
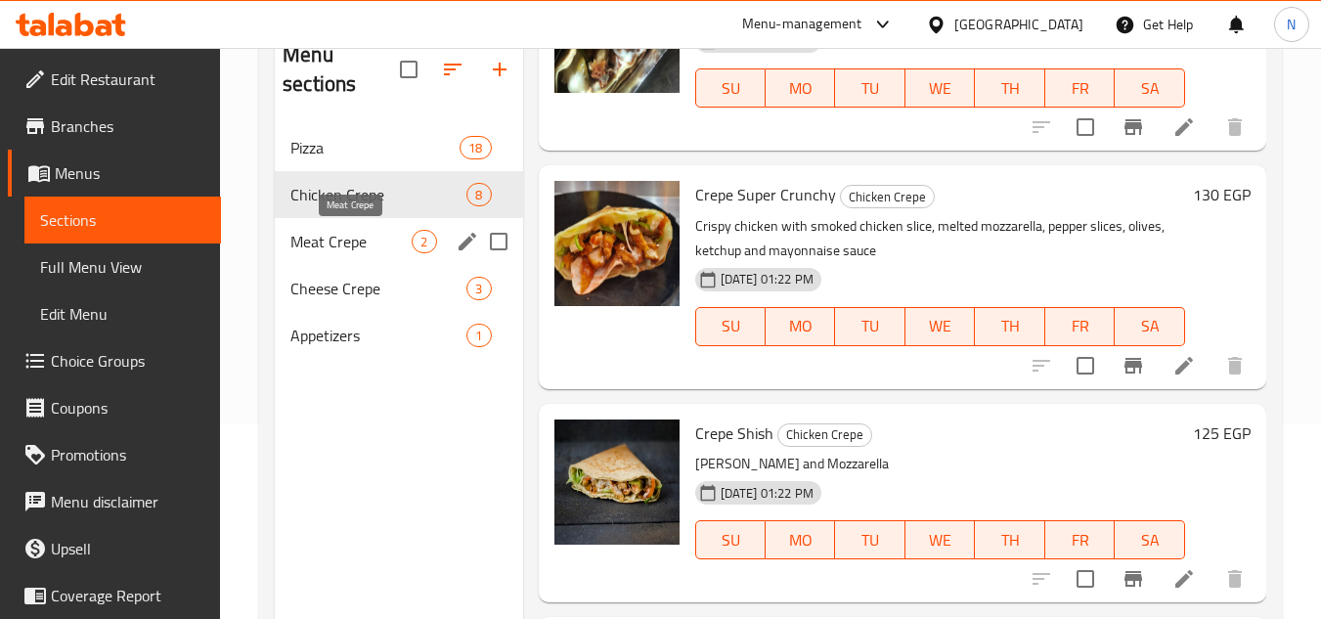
click at [355, 248] on span "Meat Crepe" at bounding box center [350, 241] width 121 height 23
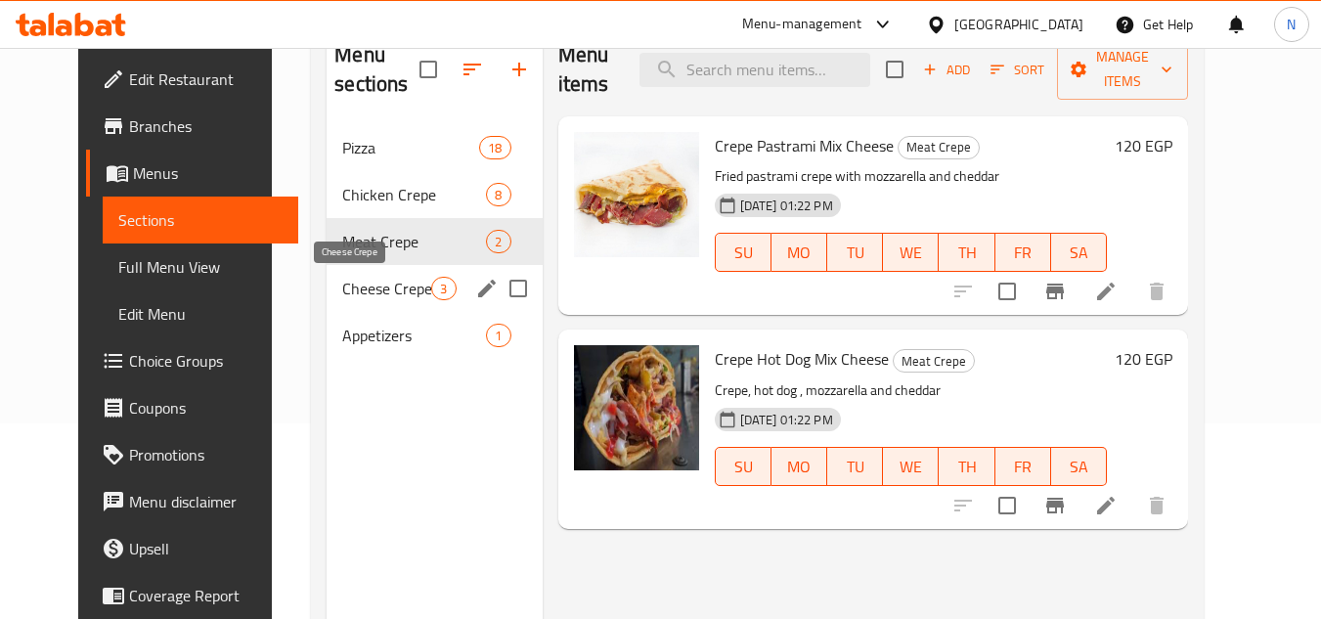
click at [380, 290] on span "Cheese Crepe" at bounding box center [386, 288] width 89 height 23
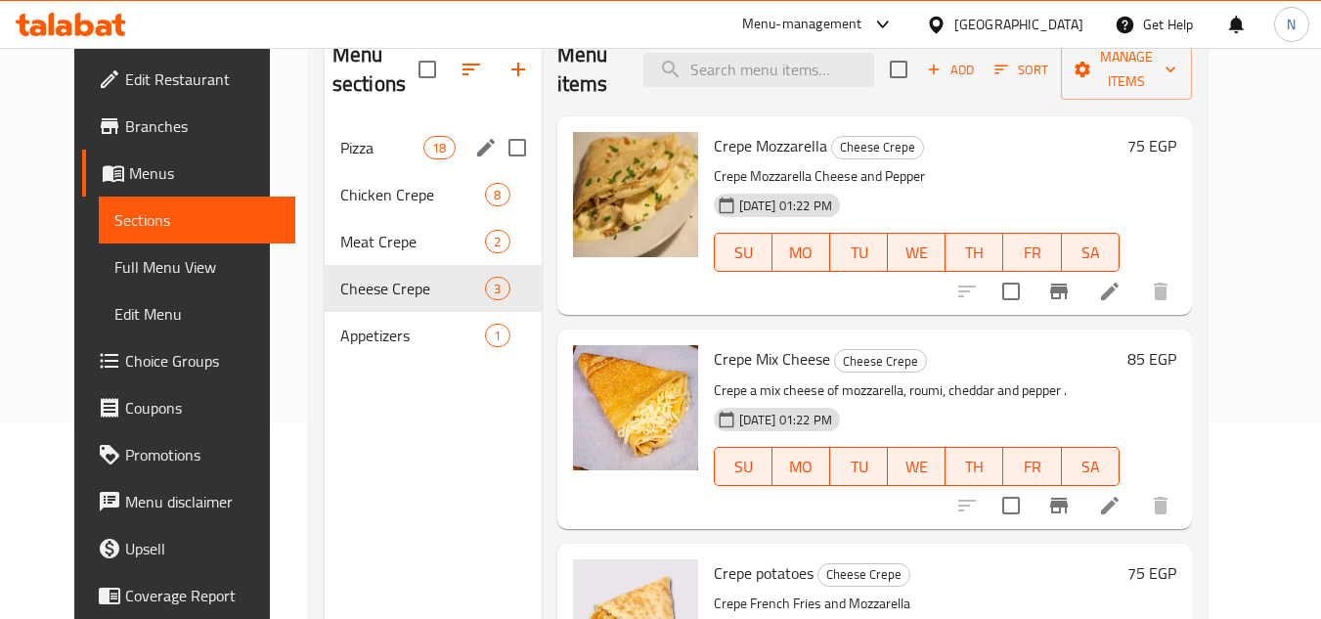
click at [353, 160] on div "Pizza 18" at bounding box center [433, 147] width 217 height 47
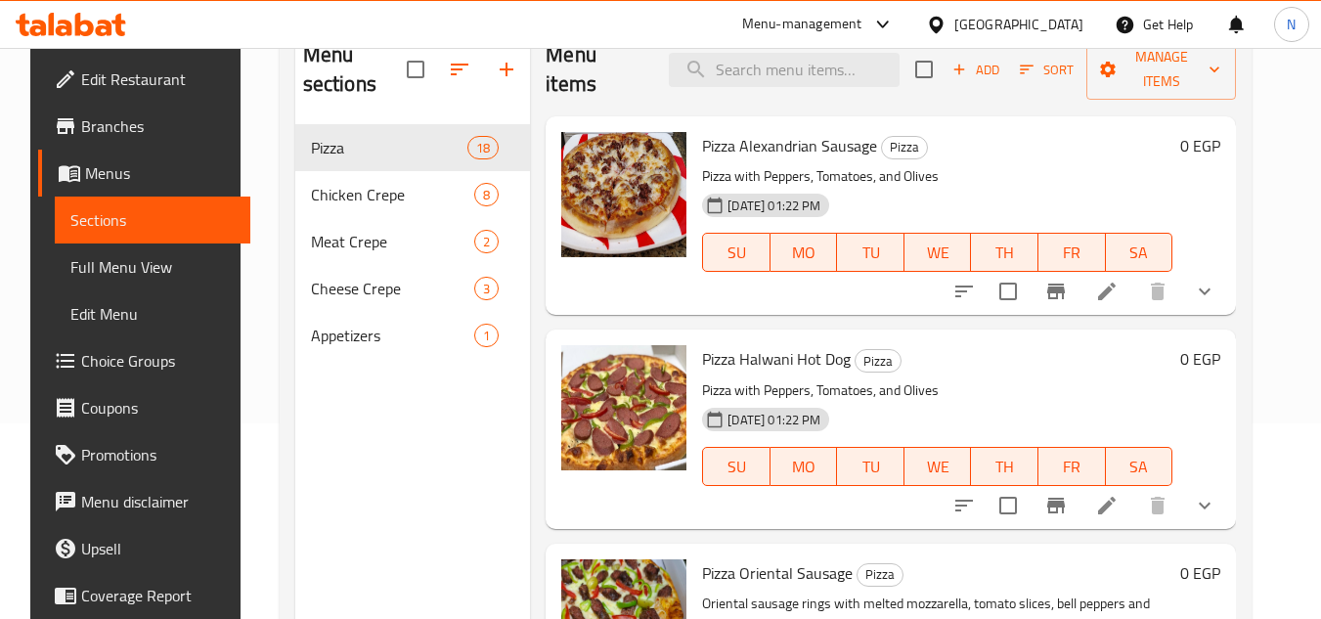
click at [1228, 306] on button "show more" at bounding box center [1205, 291] width 47 height 47
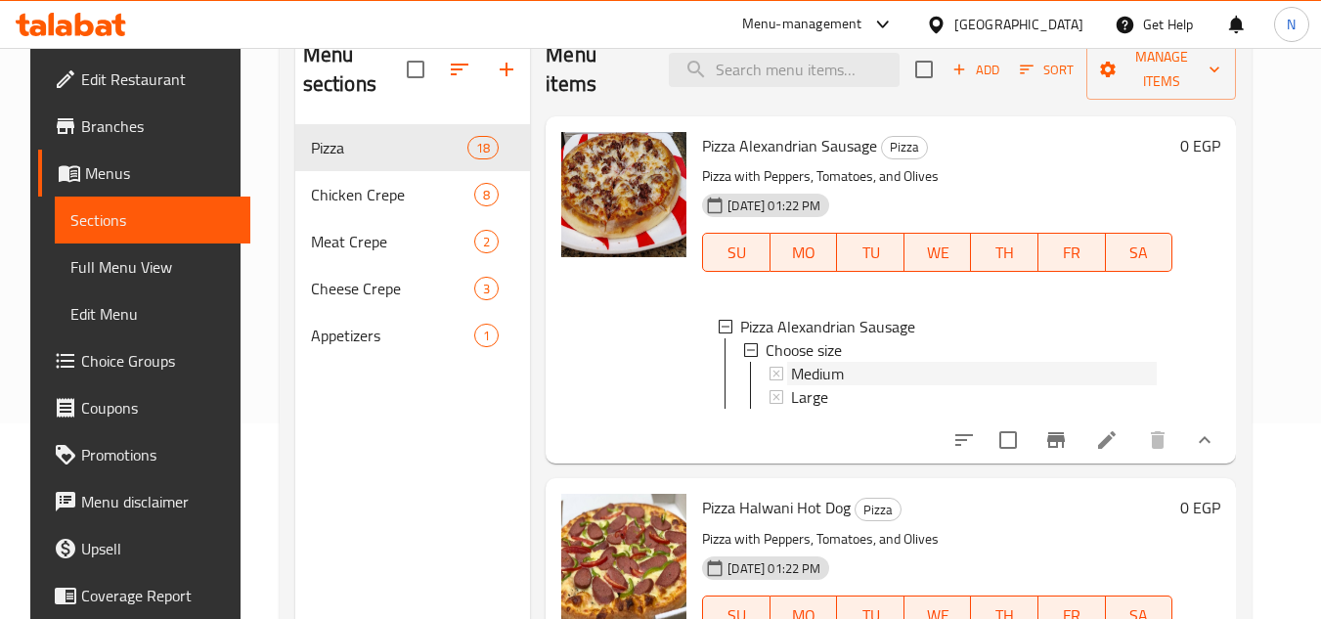
click at [866, 373] on div "Medium" at bounding box center [974, 373] width 366 height 23
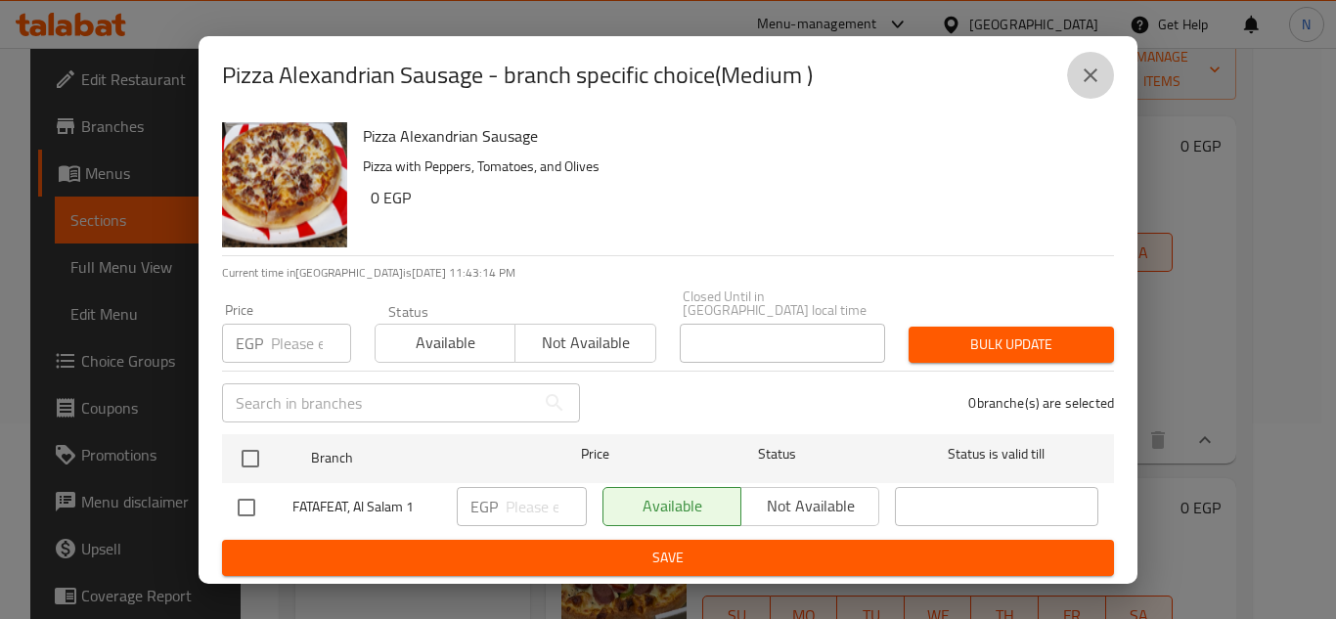
click at [1079, 87] on icon "close" at bounding box center [1090, 75] width 23 height 23
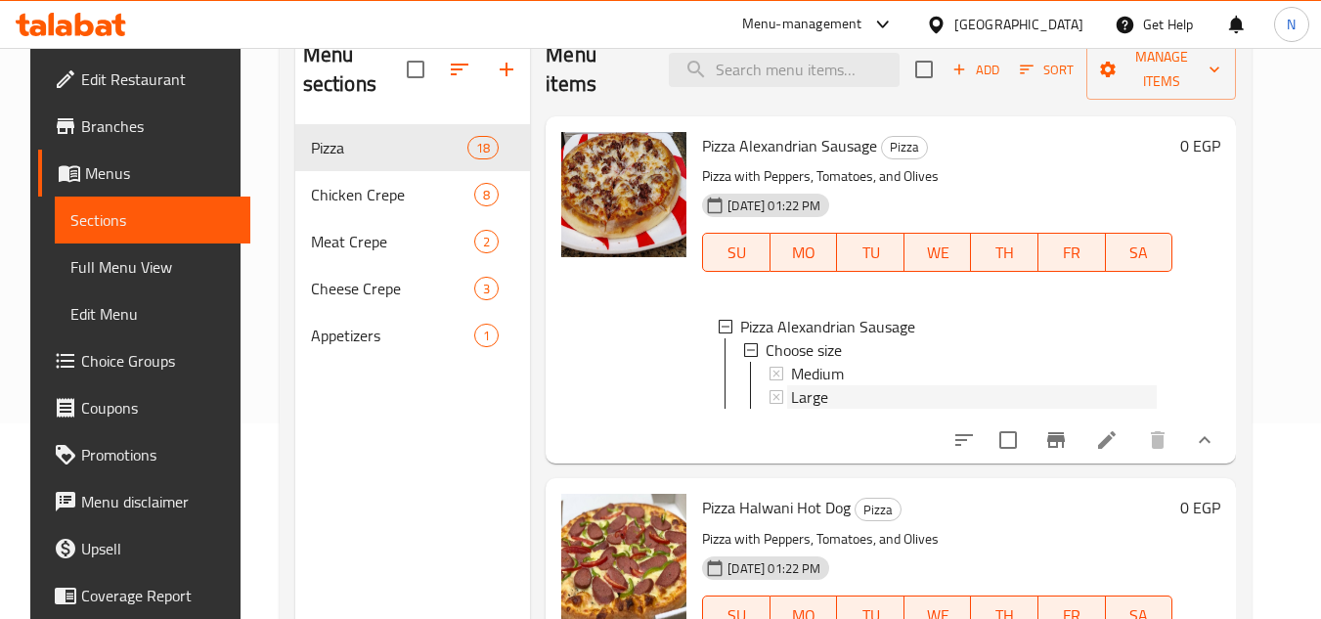
click at [835, 406] on div "Large" at bounding box center [974, 396] width 366 height 23
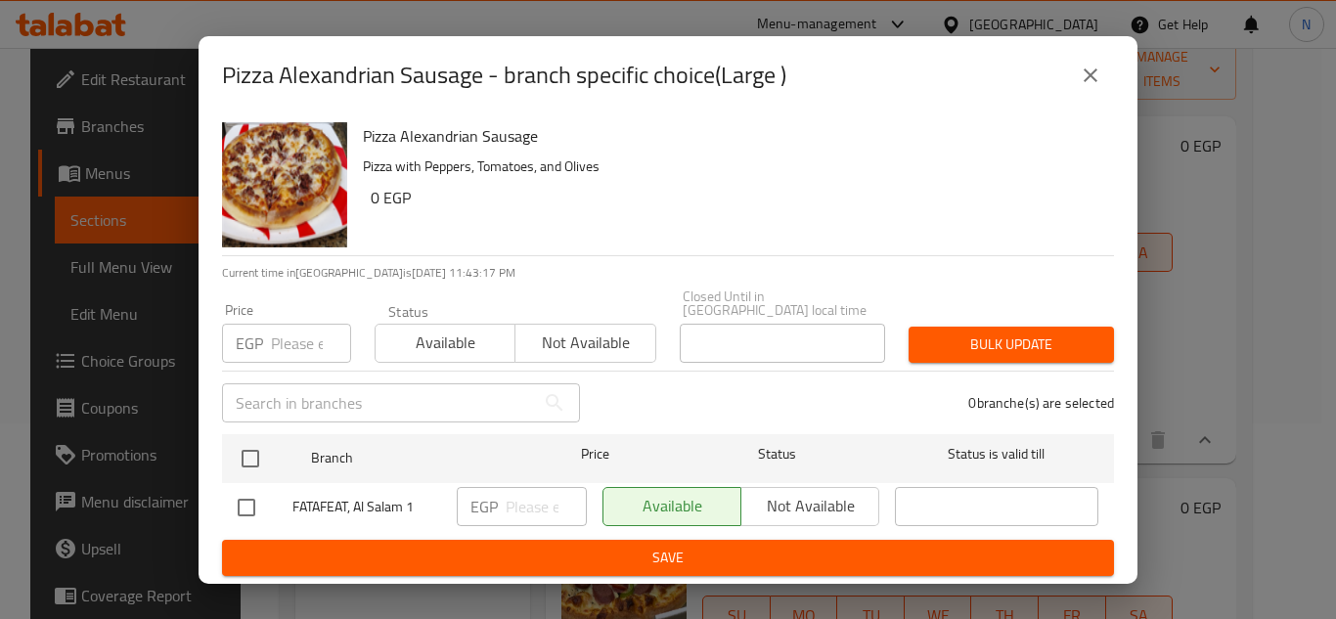
click at [1090, 78] on icon "close" at bounding box center [1090, 75] width 23 height 23
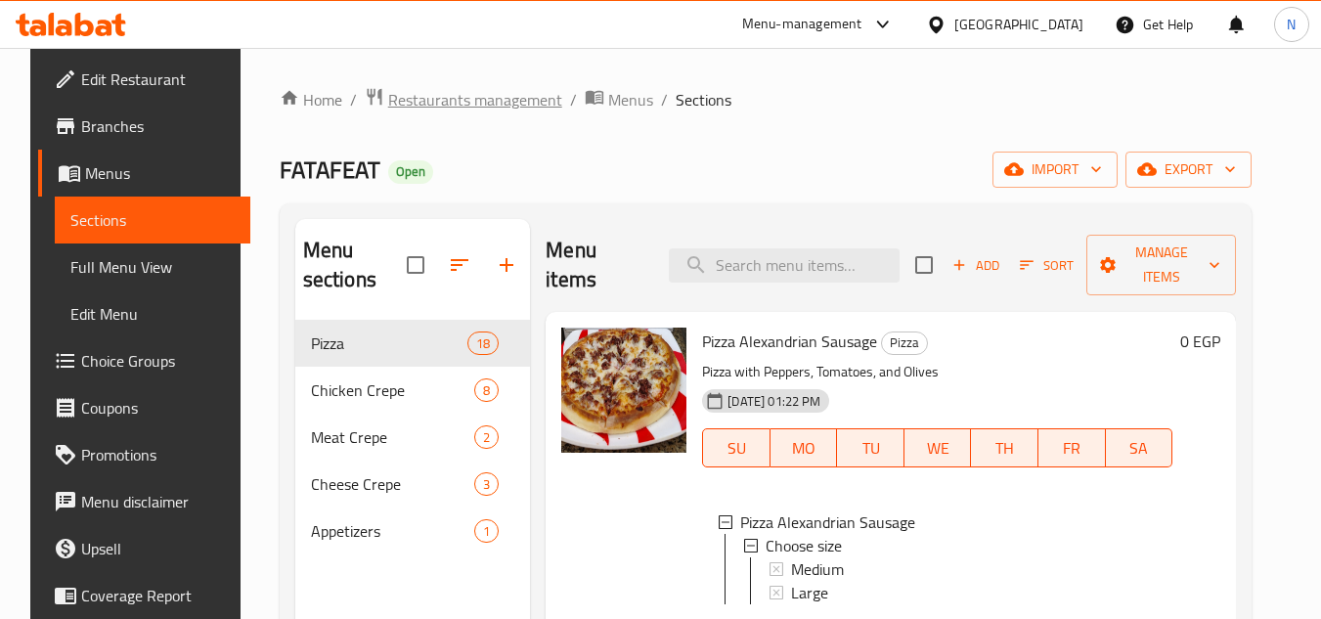
click at [480, 101] on span "Restaurants management" at bounding box center [475, 99] width 174 height 23
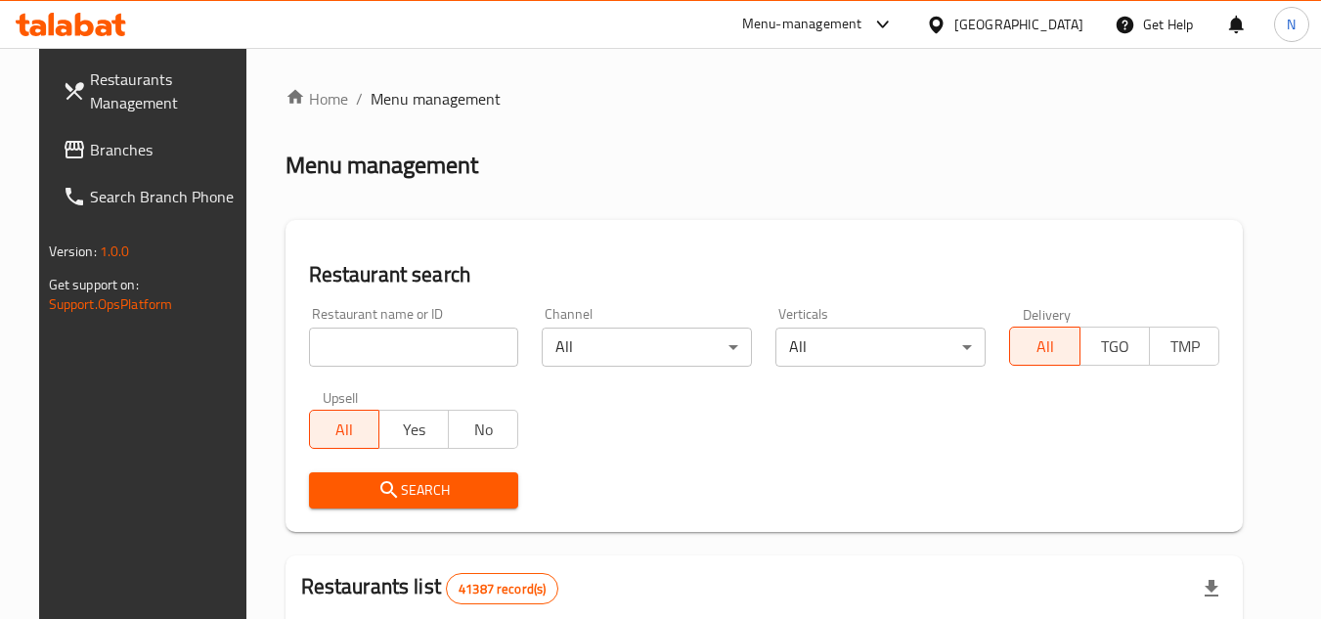
click at [104, 156] on span "Branches" at bounding box center [167, 149] width 155 height 23
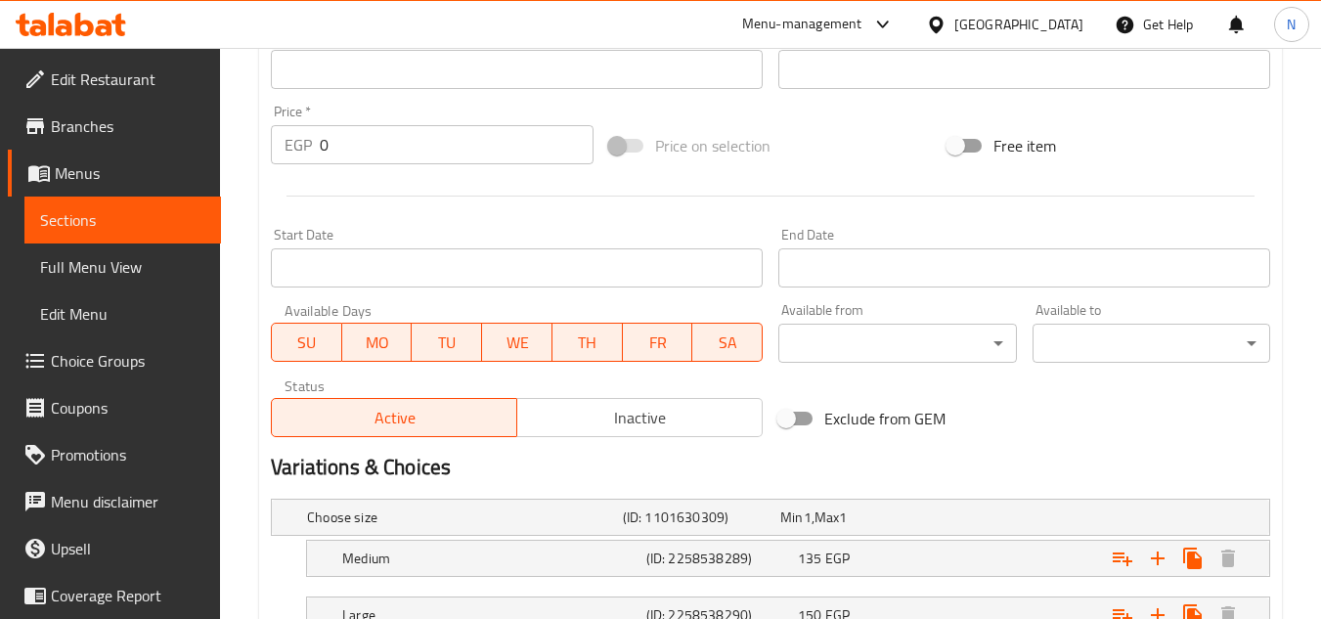
scroll to position [685, 0]
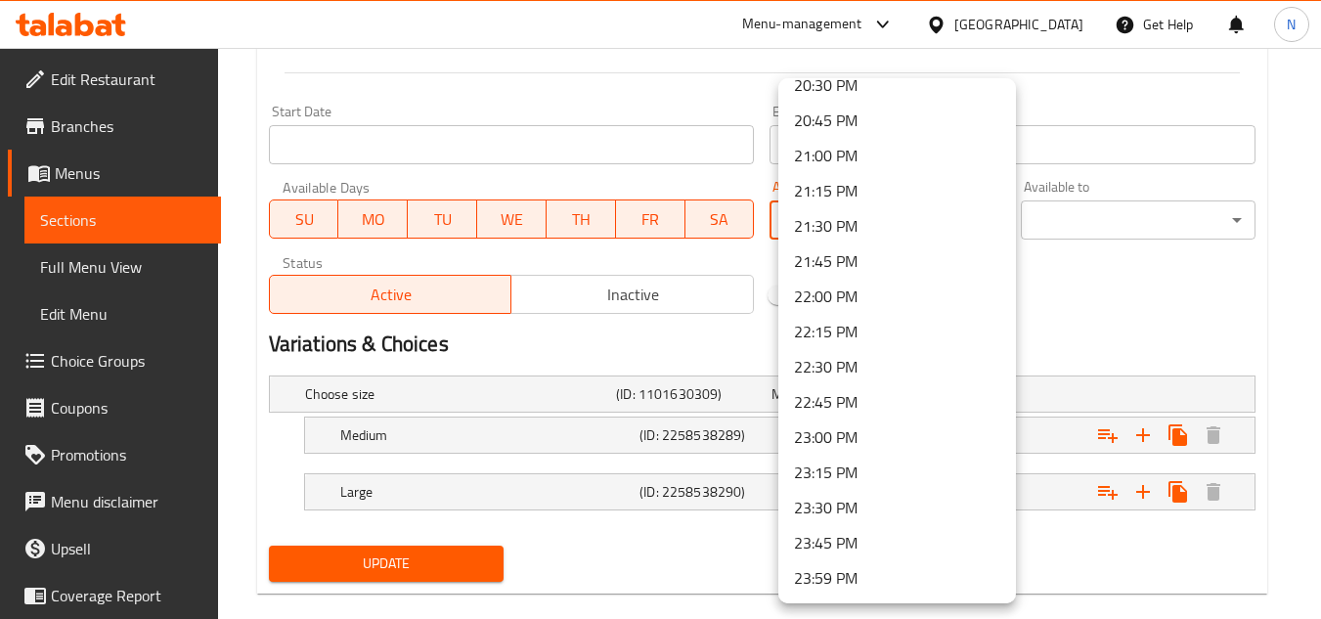
scroll to position [835, 0]
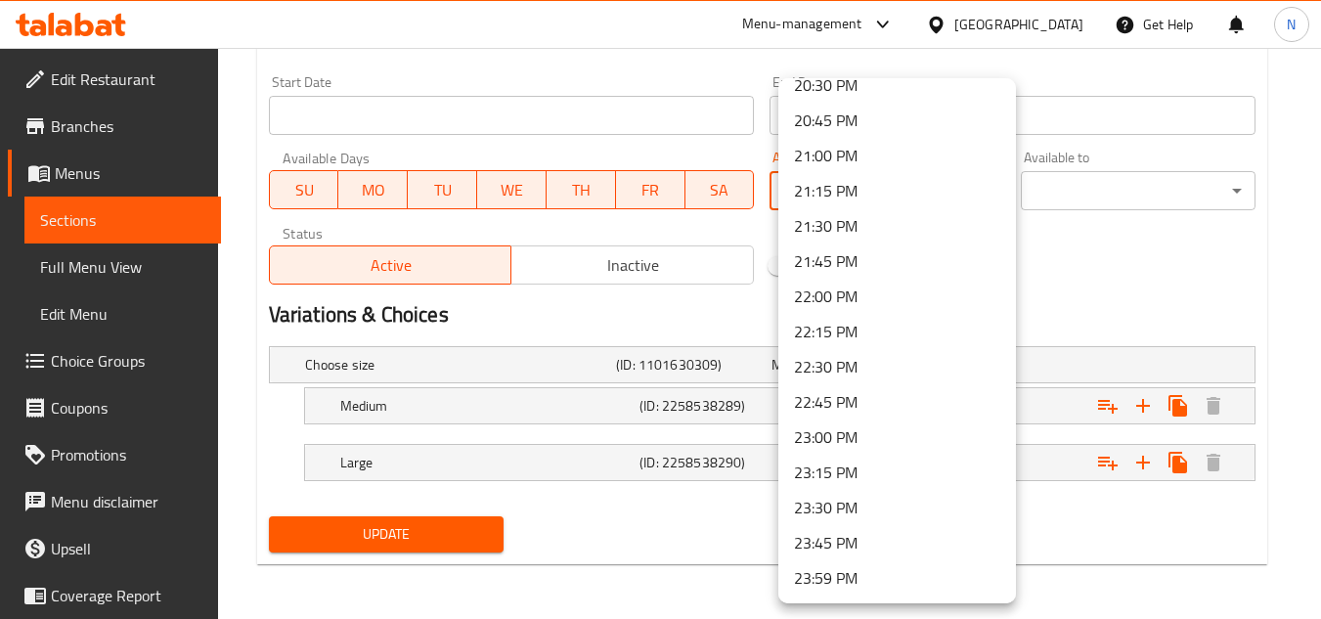
click at [700, 311] on div at bounding box center [660, 309] width 1321 height 619
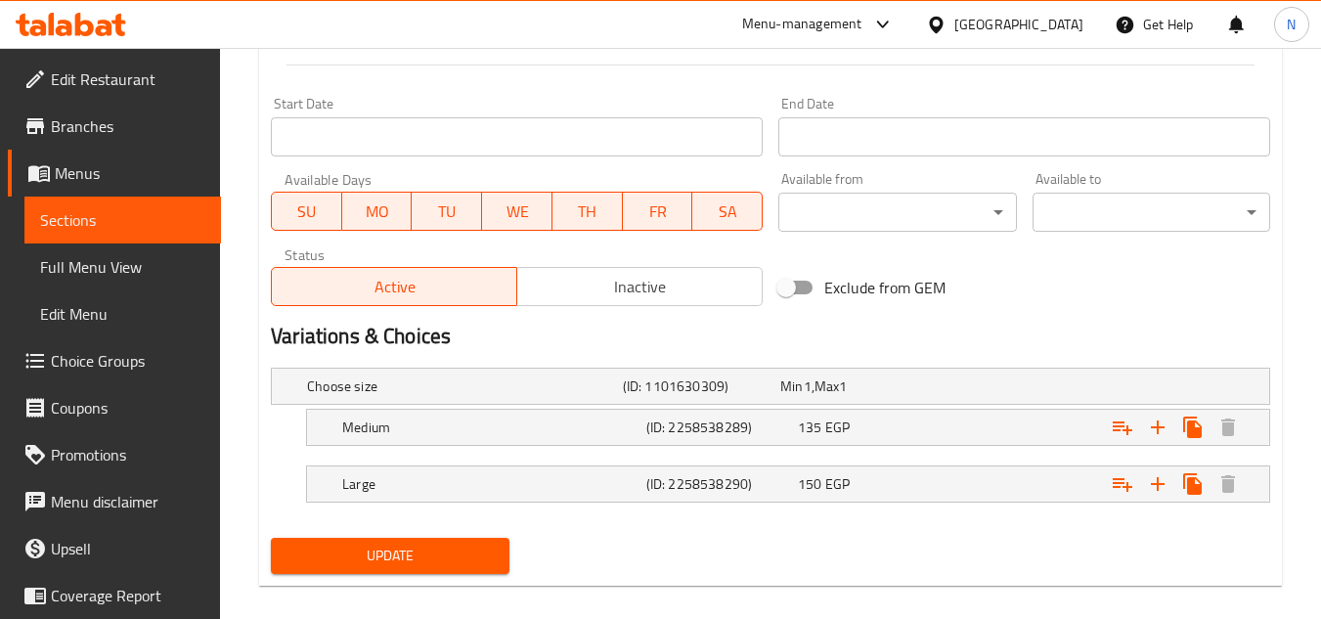
scroll to position [835, 0]
